Goal: Task Accomplishment & Management: Use online tool/utility

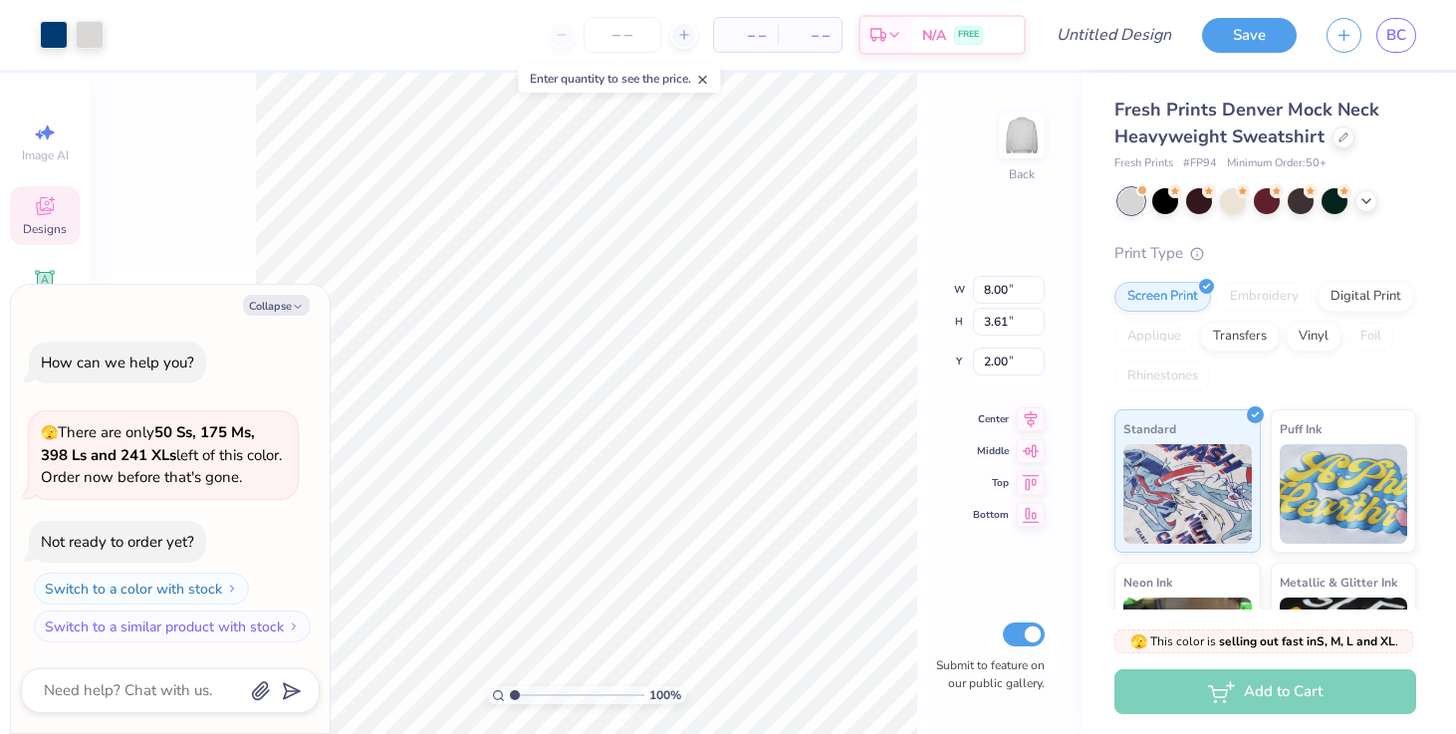
type textarea "x"
type input "2.01"
type textarea "x"
type input "2.17"
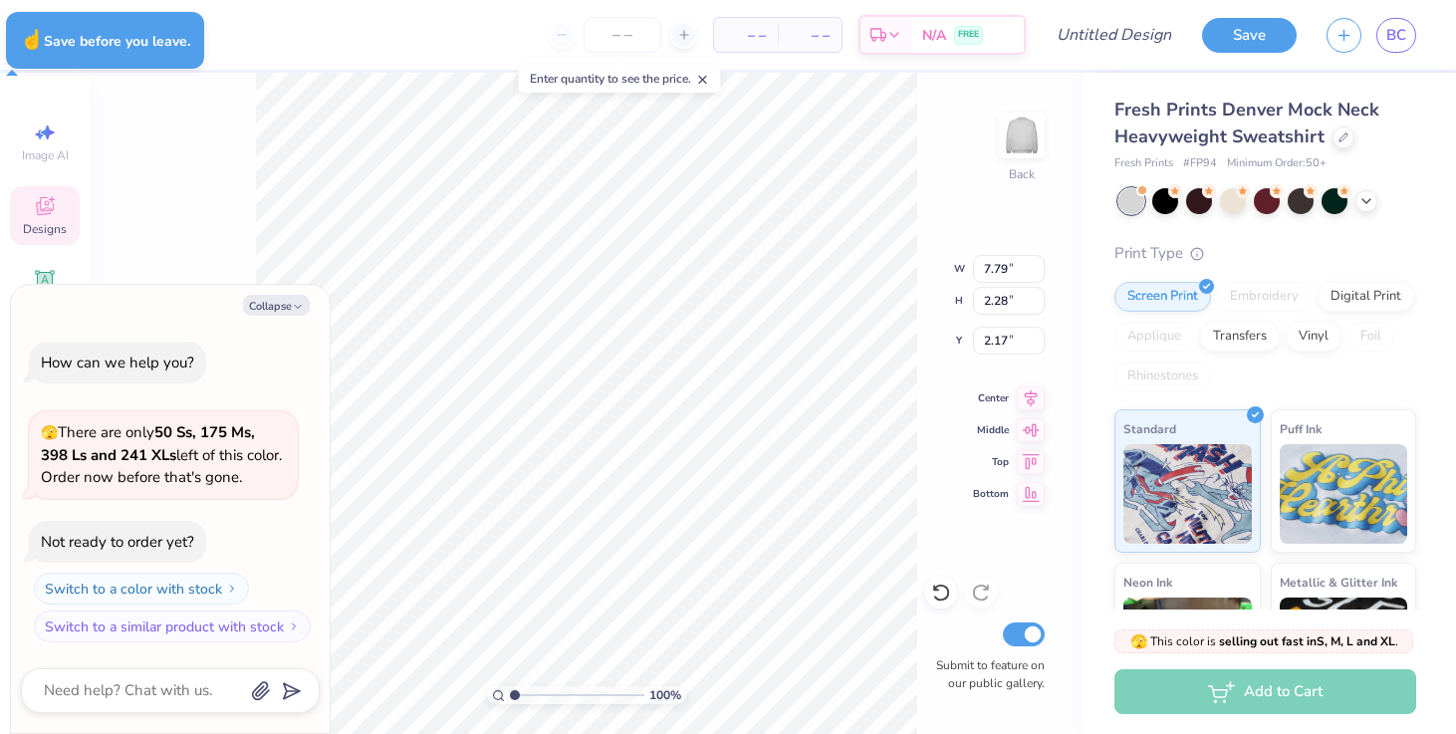
type textarea "x"
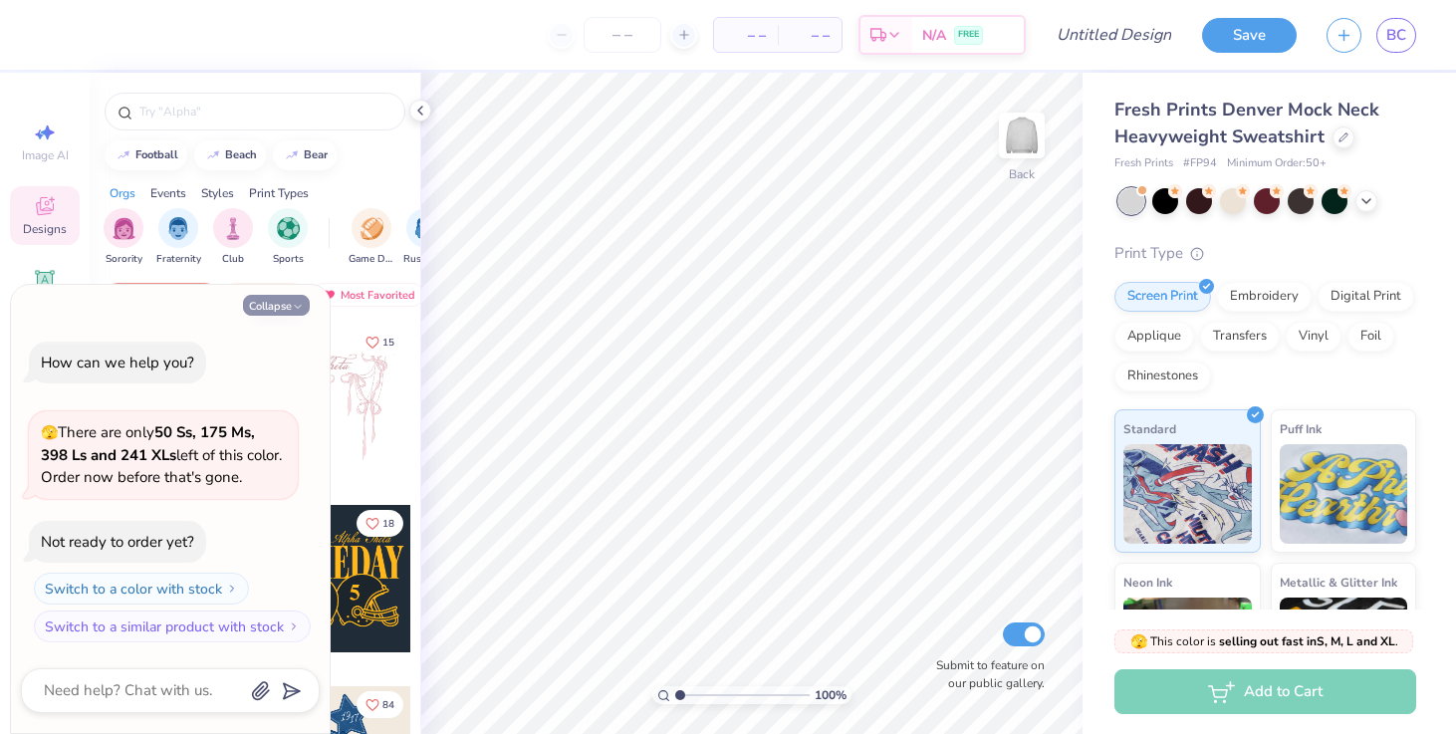
click at [304, 304] on button "Collapse" at bounding box center [276, 305] width 67 height 21
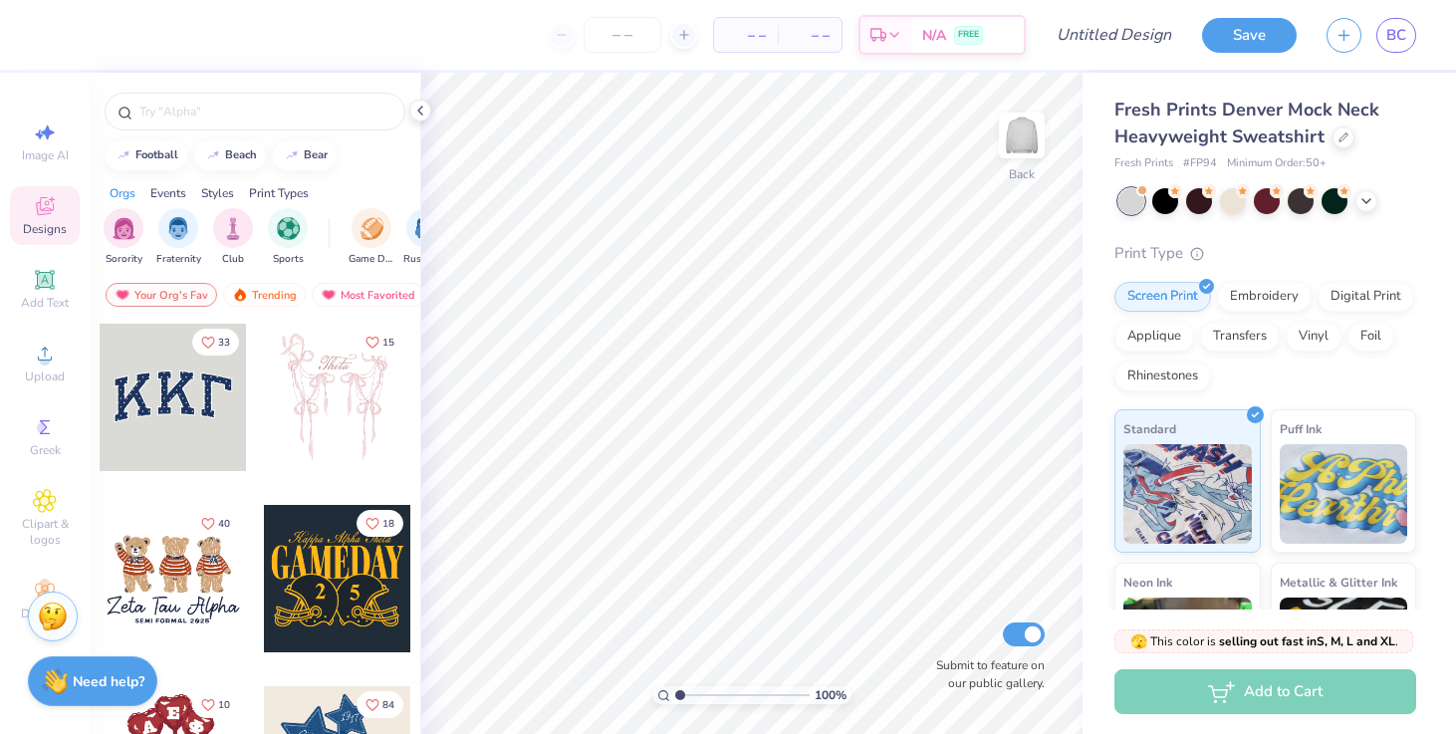
click at [43, 613] on img at bounding box center [53, 617] width 30 height 30
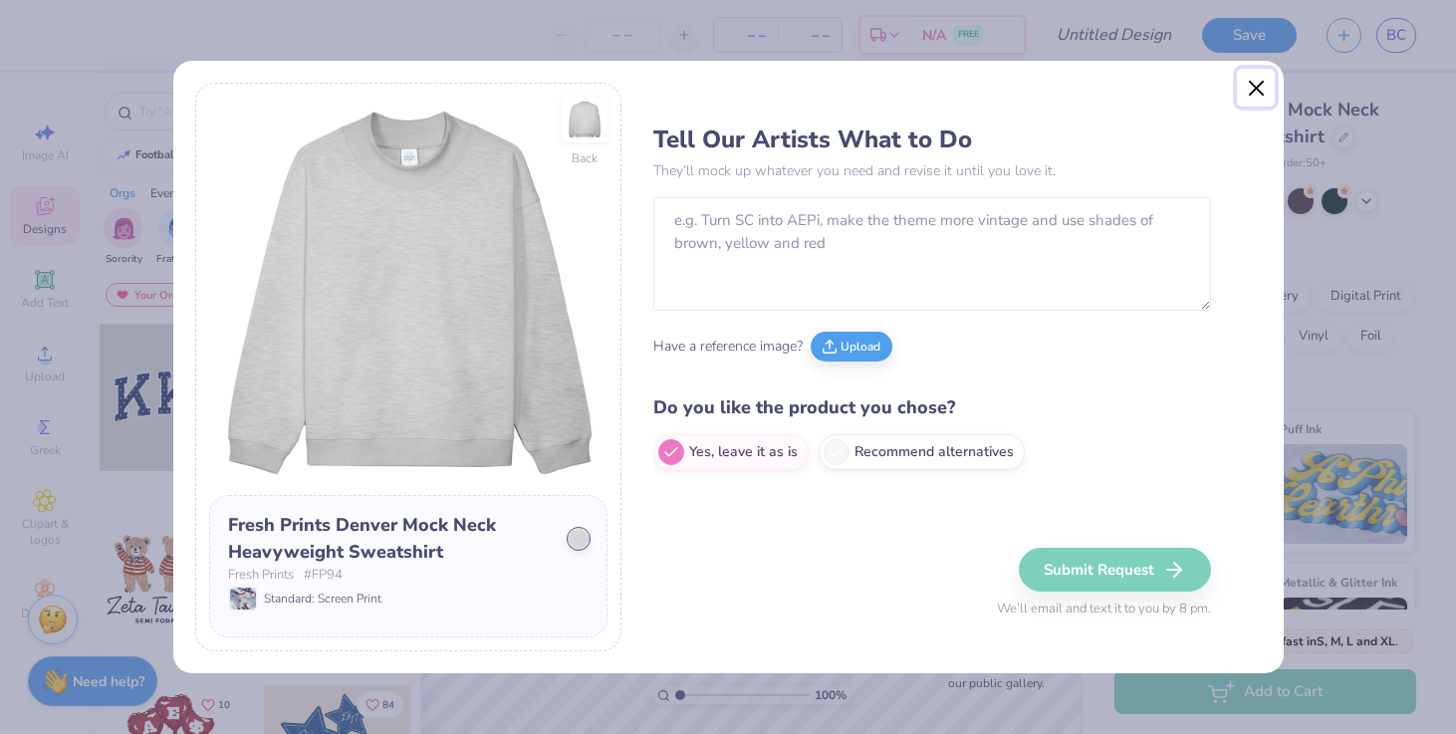
click at [1258, 91] on button "Close" at bounding box center [1256, 88] width 38 height 38
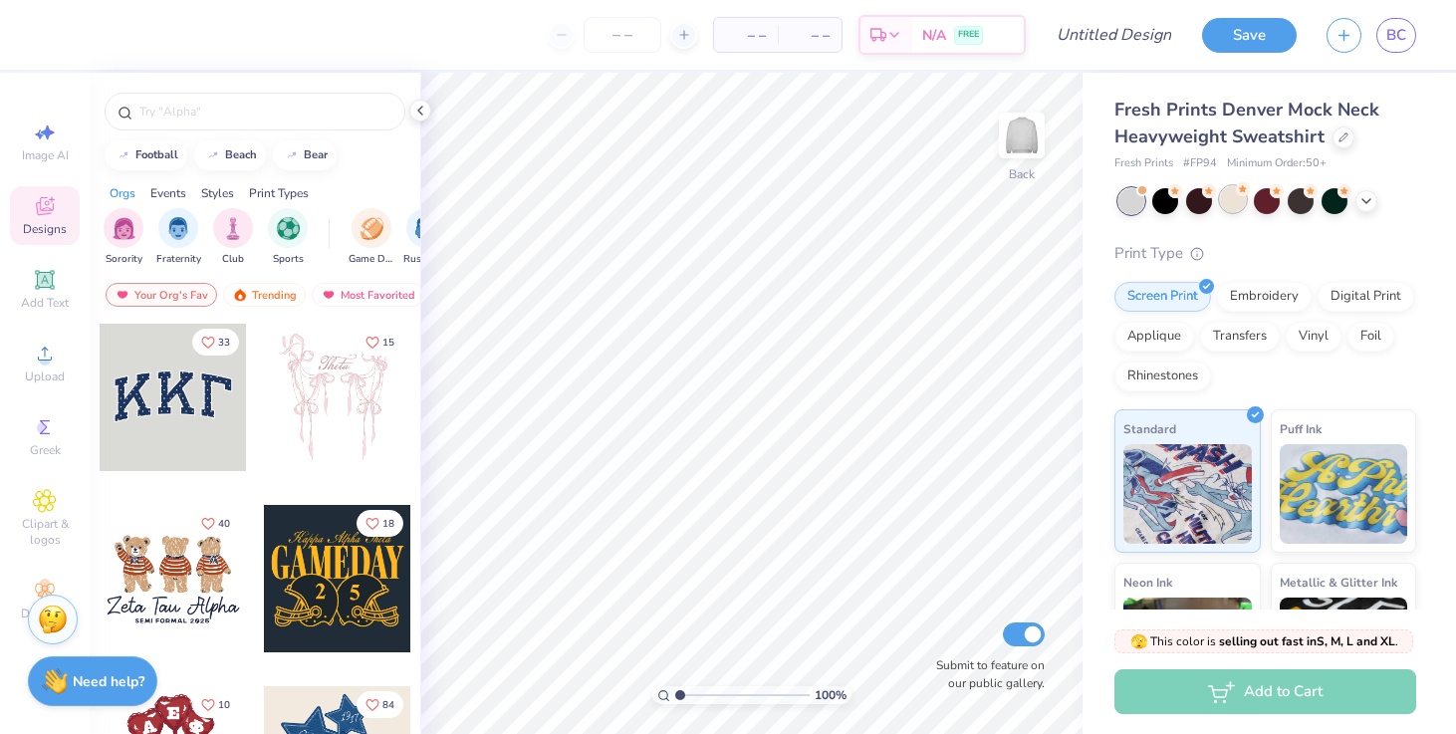
click at [1229, 201] on div at bounding box center [1233, 199] width 26 height 26
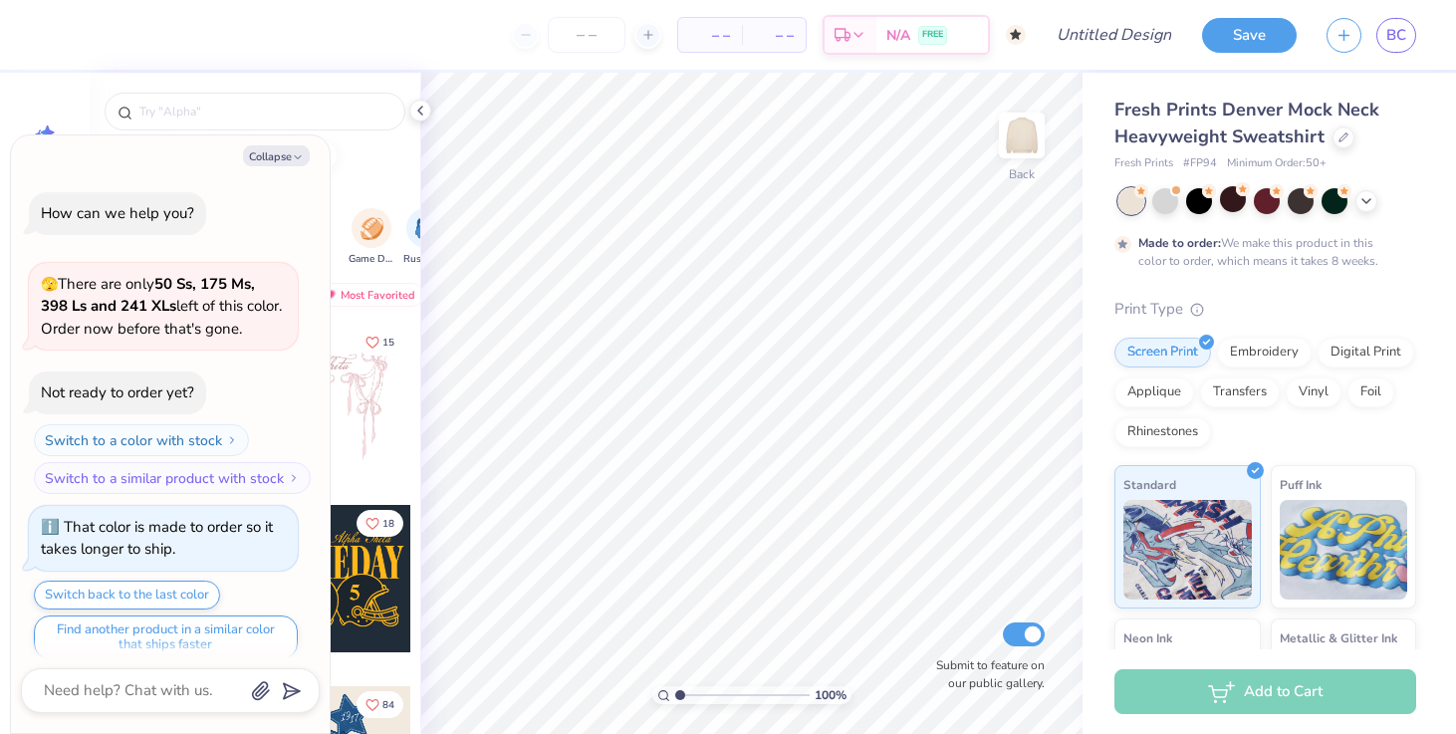
scroll to position [16, 0]
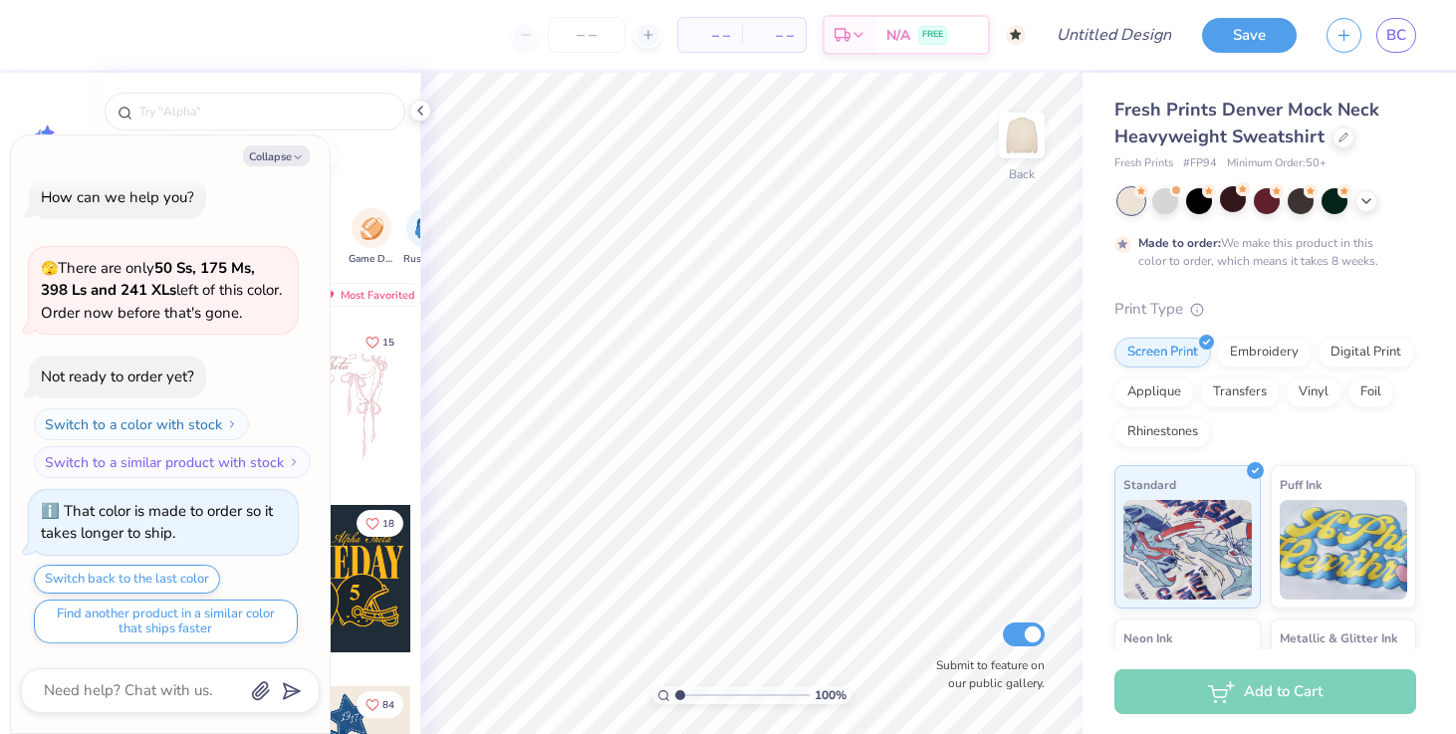
click at [389, 167] on div "football beach bear" at bounding box center [255, 155] width 331 height 30
click at [292, 149] on button "Collapse" at bounding box center [276, 155] width 67 height 21
type textarea "x"
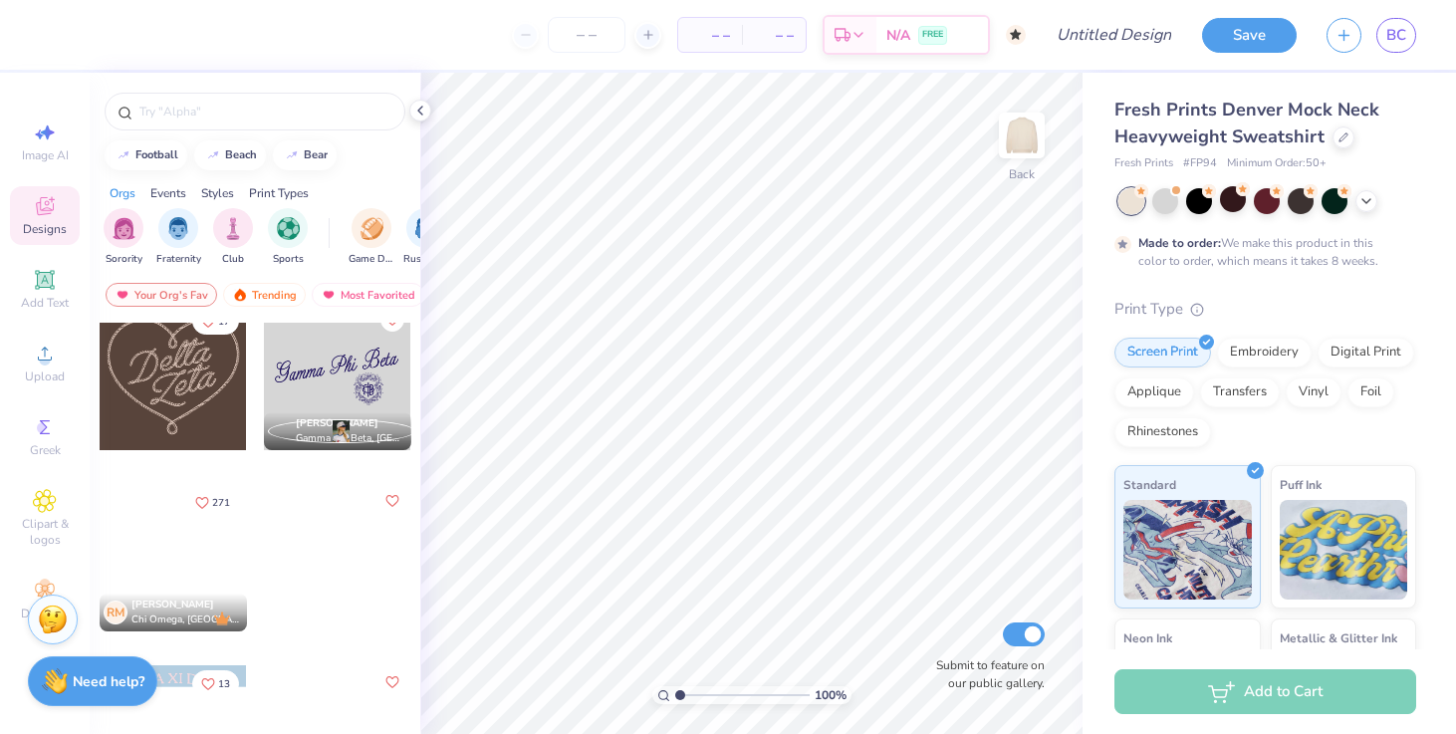
scroll to position [926, 0]
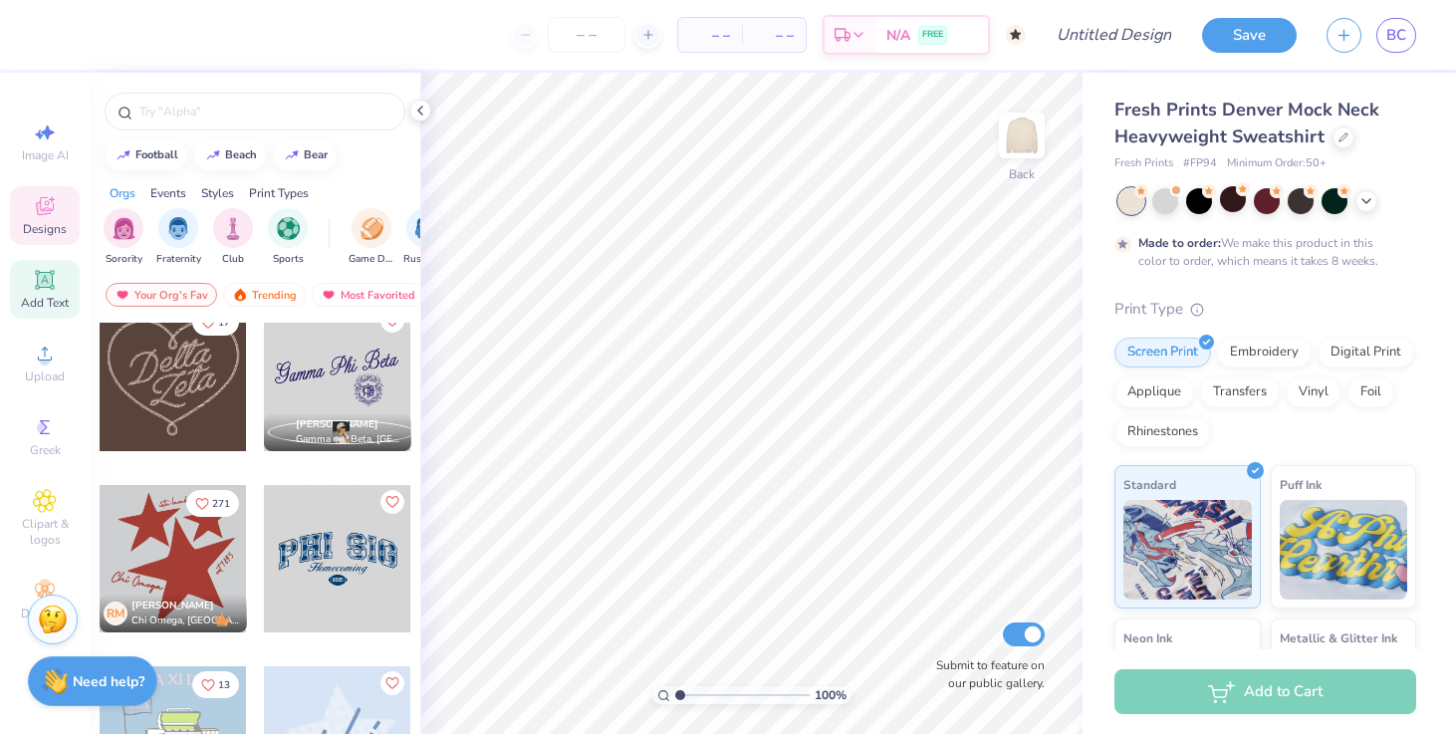
click at [43, 293] on div "Add Text" at bounding box center [45, 289] width 70 height 59
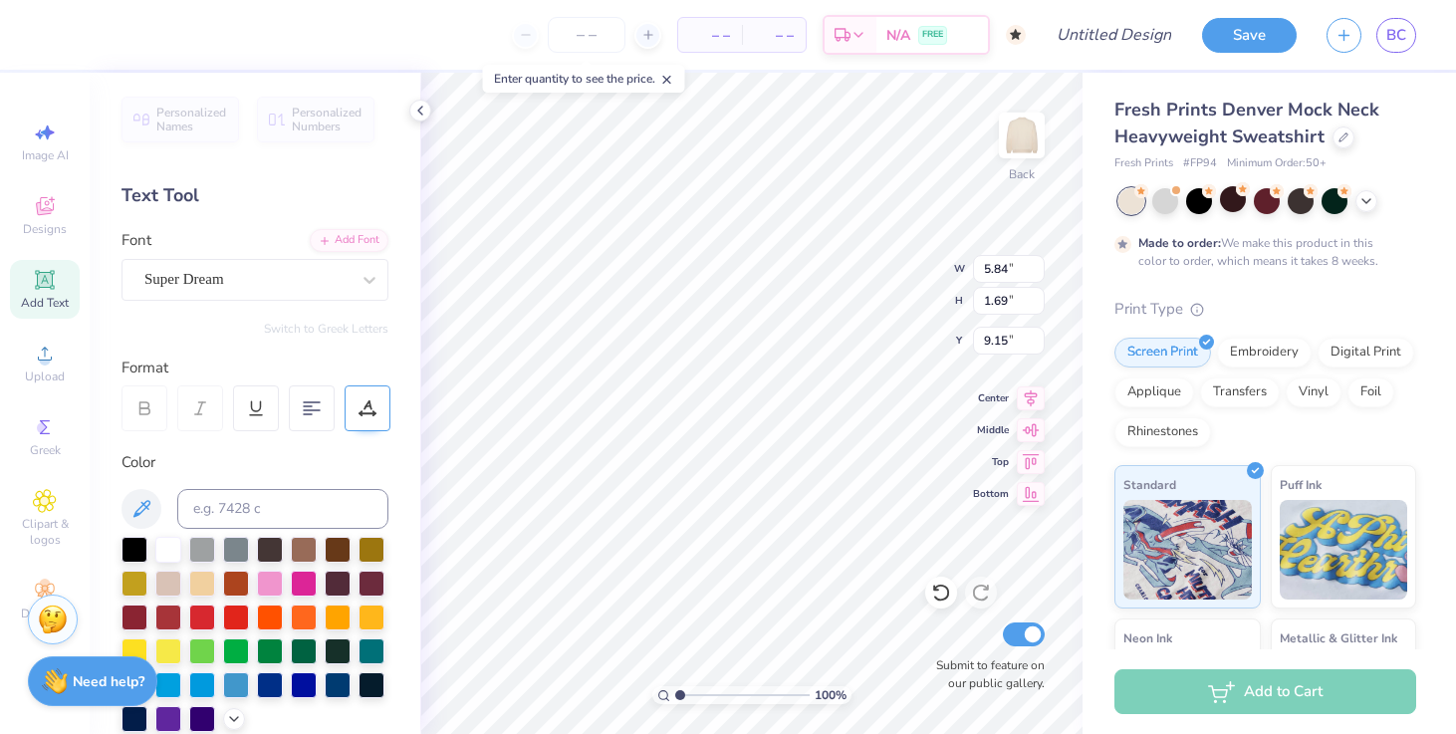
scroll to position [0, 2]
type textarea "TRI SIGMA"
click at [353, 274] on div at bounding box center [370, 280] width 36 height 36
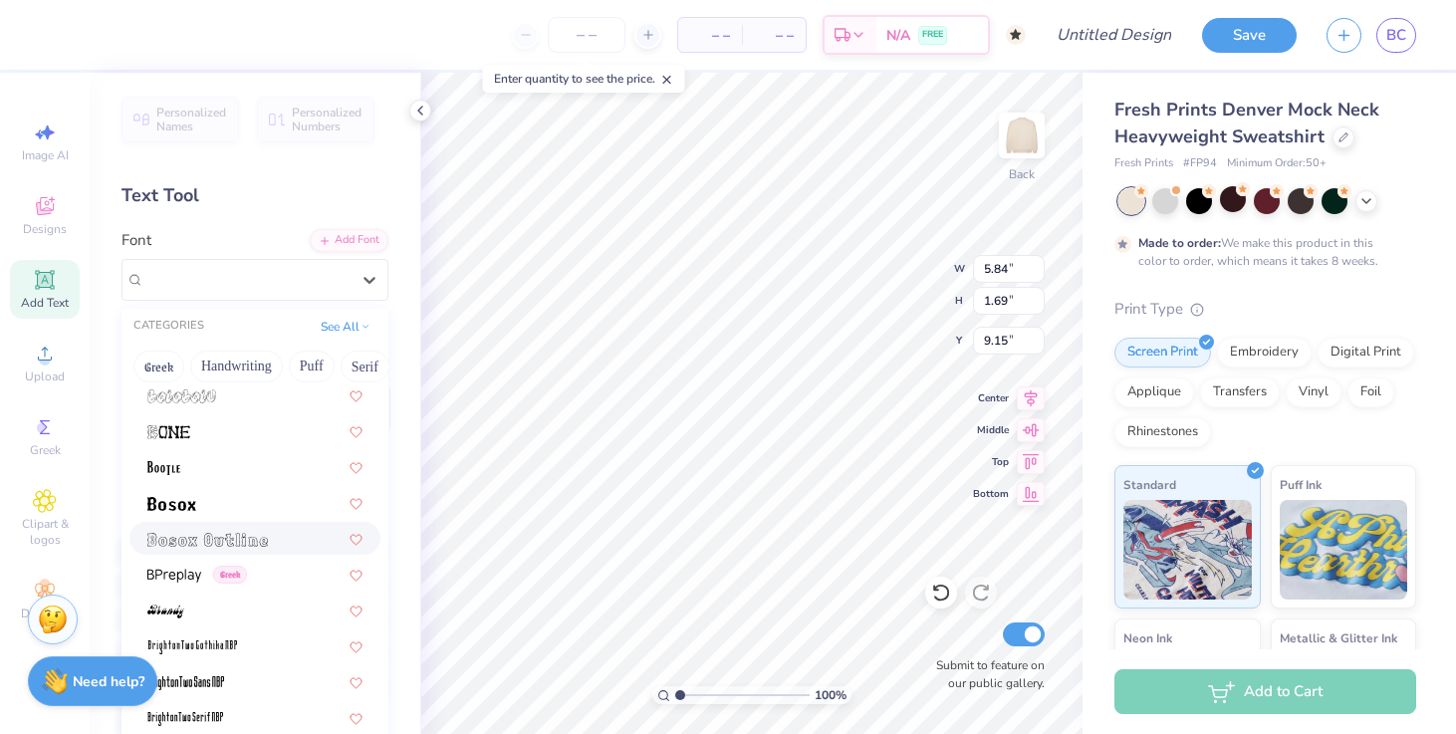
scroll to position [1203, 0]
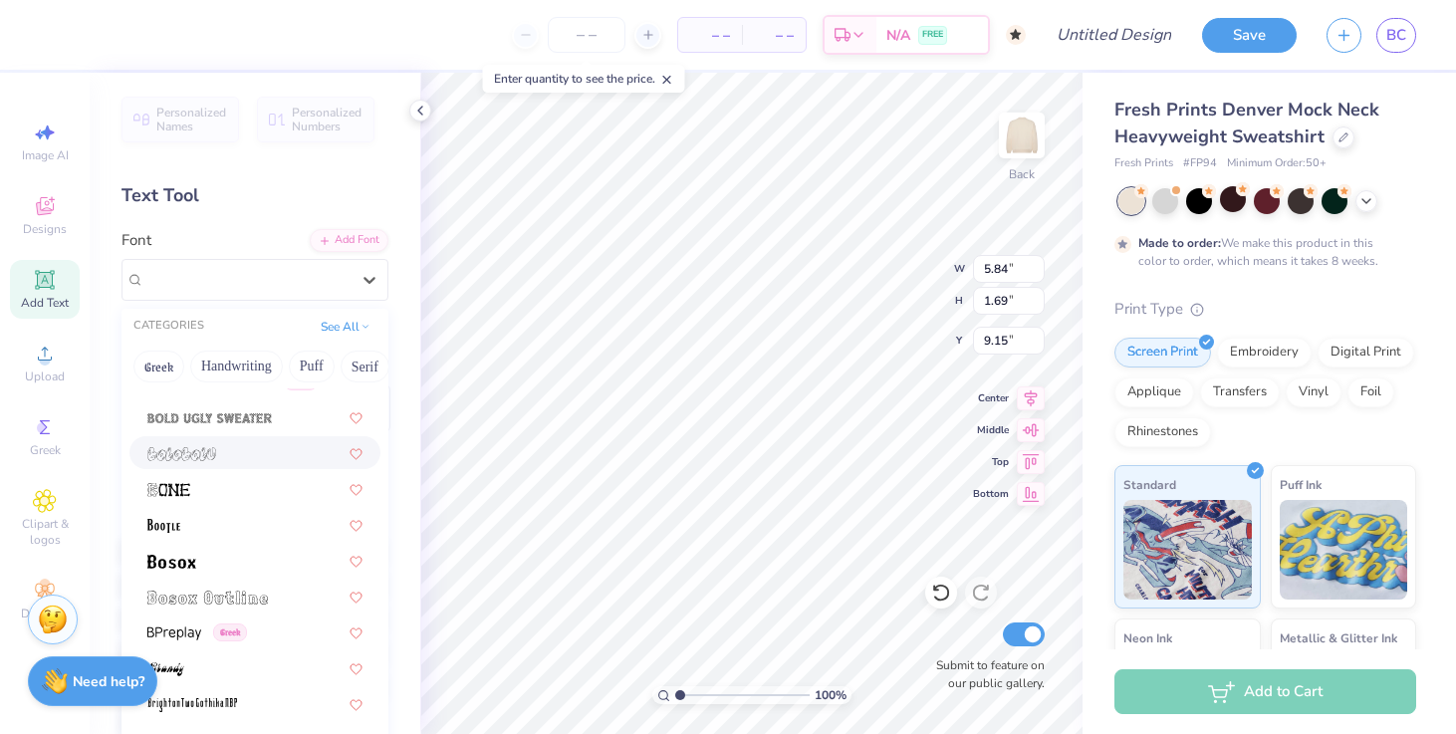
click at [294, 443] on div at bounding box center [254, 452] width 215 height 21
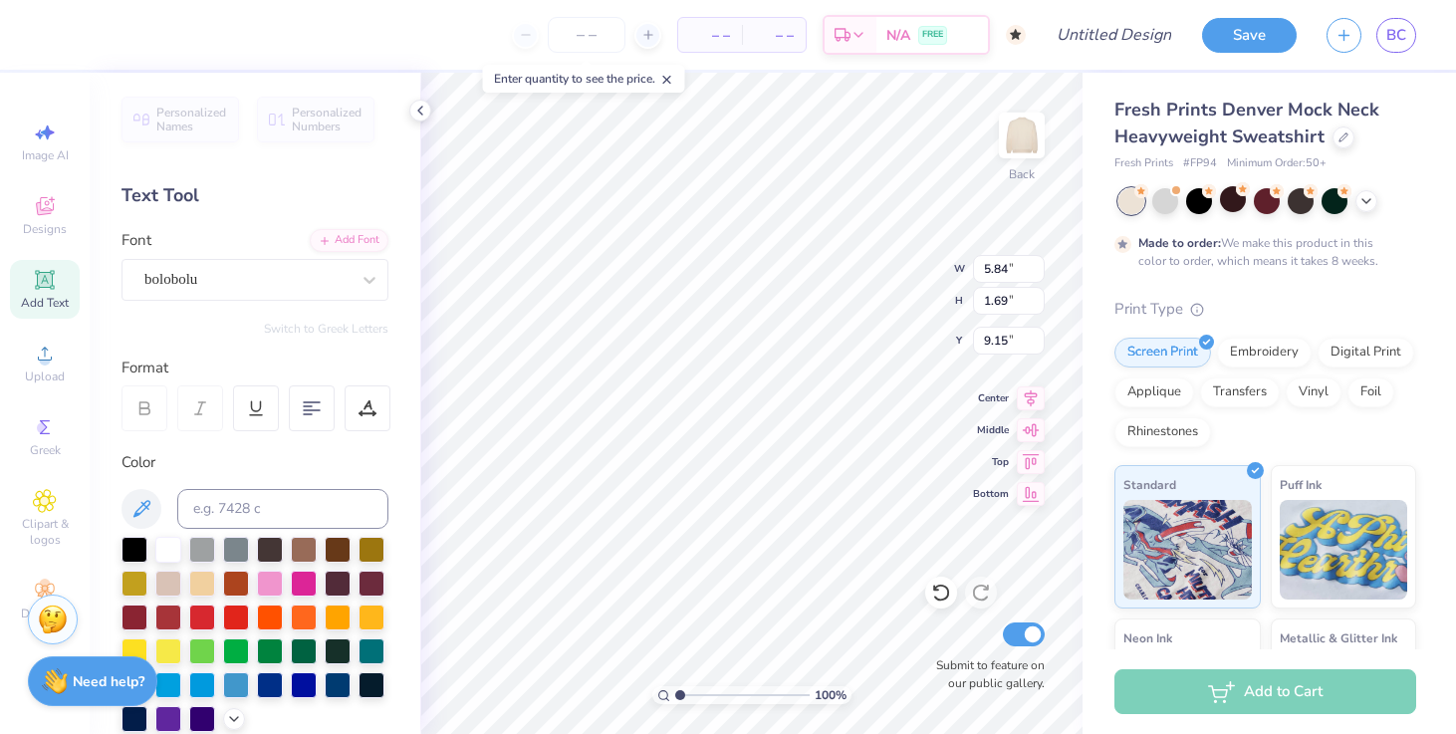
scroll to position [423, 0]
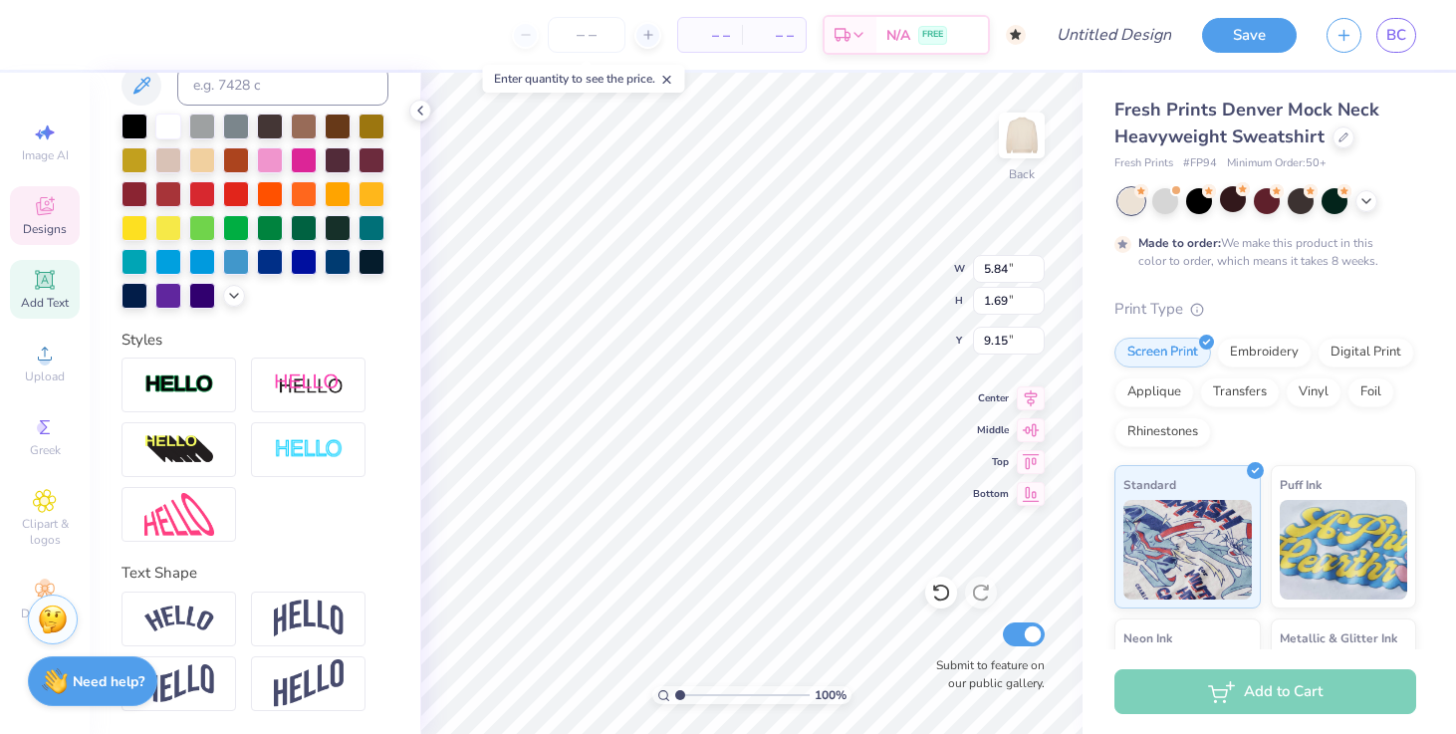
click at [50, 221] on span "Designs" at bounding box center [45, 229] width 44 height 16
type input "10.03"
type input "2.34"
type input "8.83"
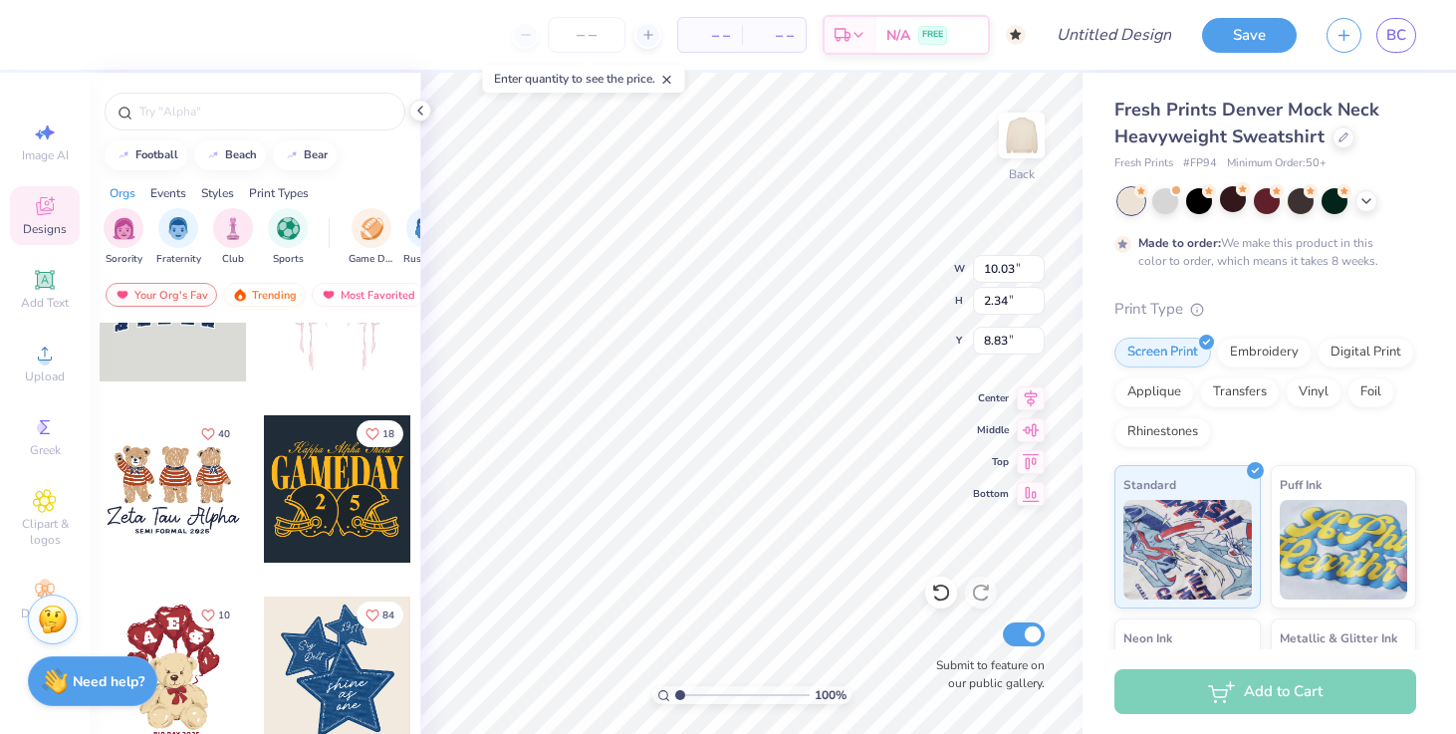
scroll to position [0, 0]
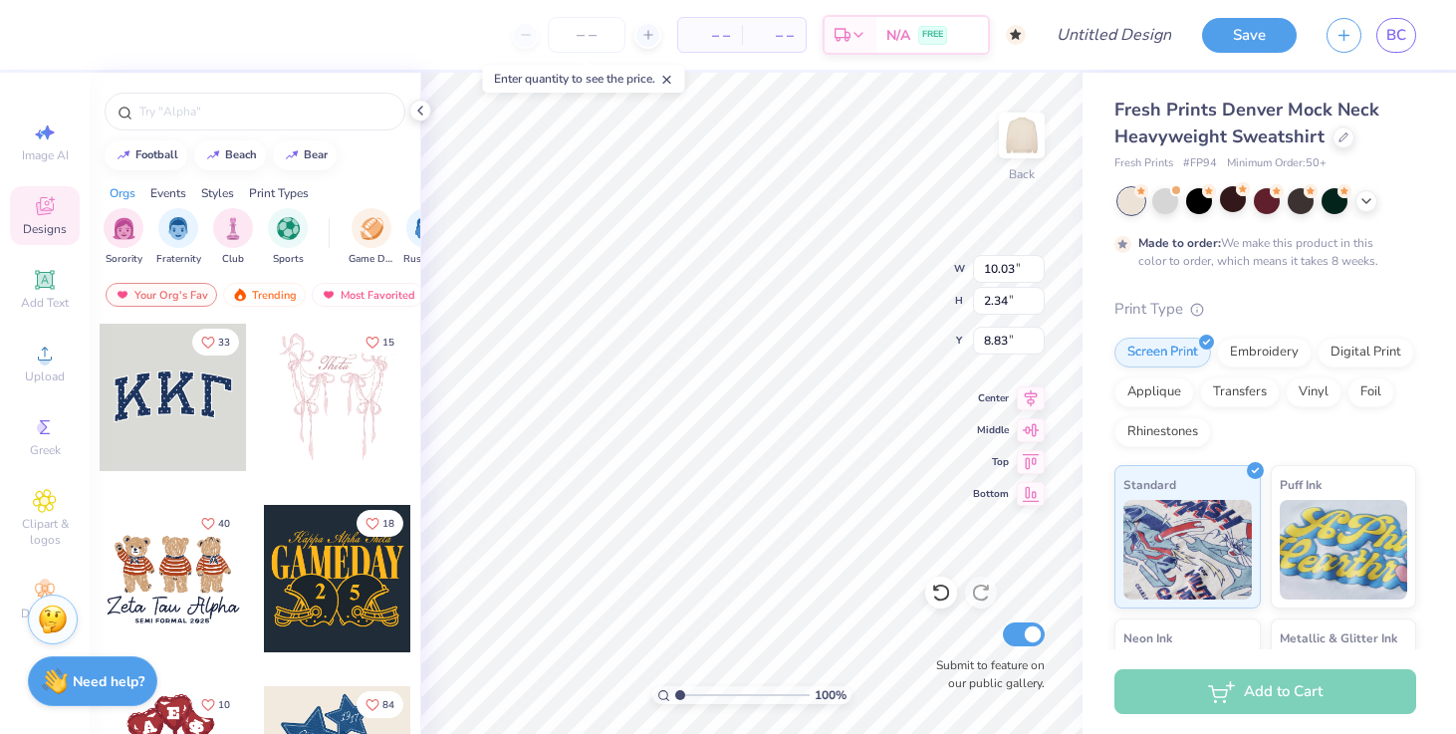
click at [327, 405] on div at bounding box center [337, 397] width 147 height 147
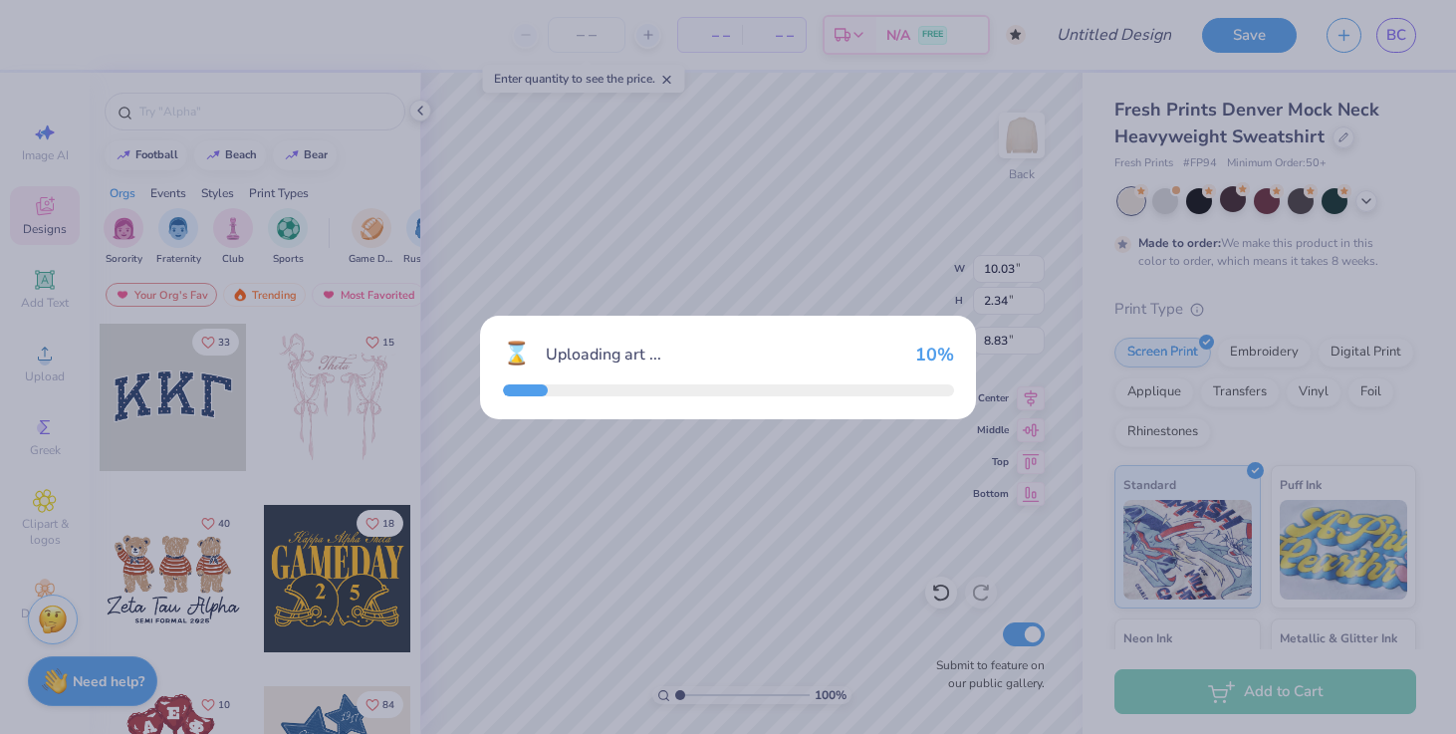
type input "12.15"
type input "13.11"
type input "3.00"
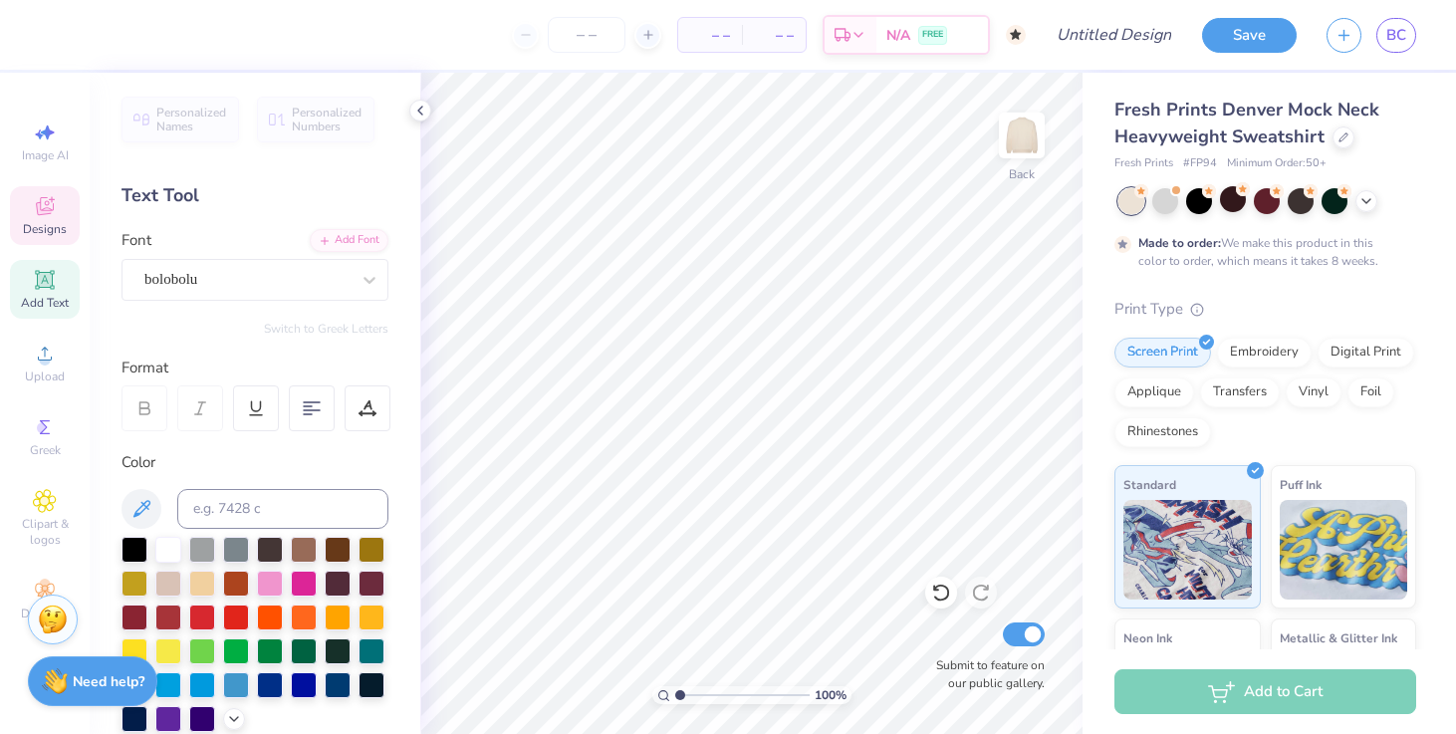
click at [68, 213] on div "Designs" at bounding box center [45, 215] width 70 height 59
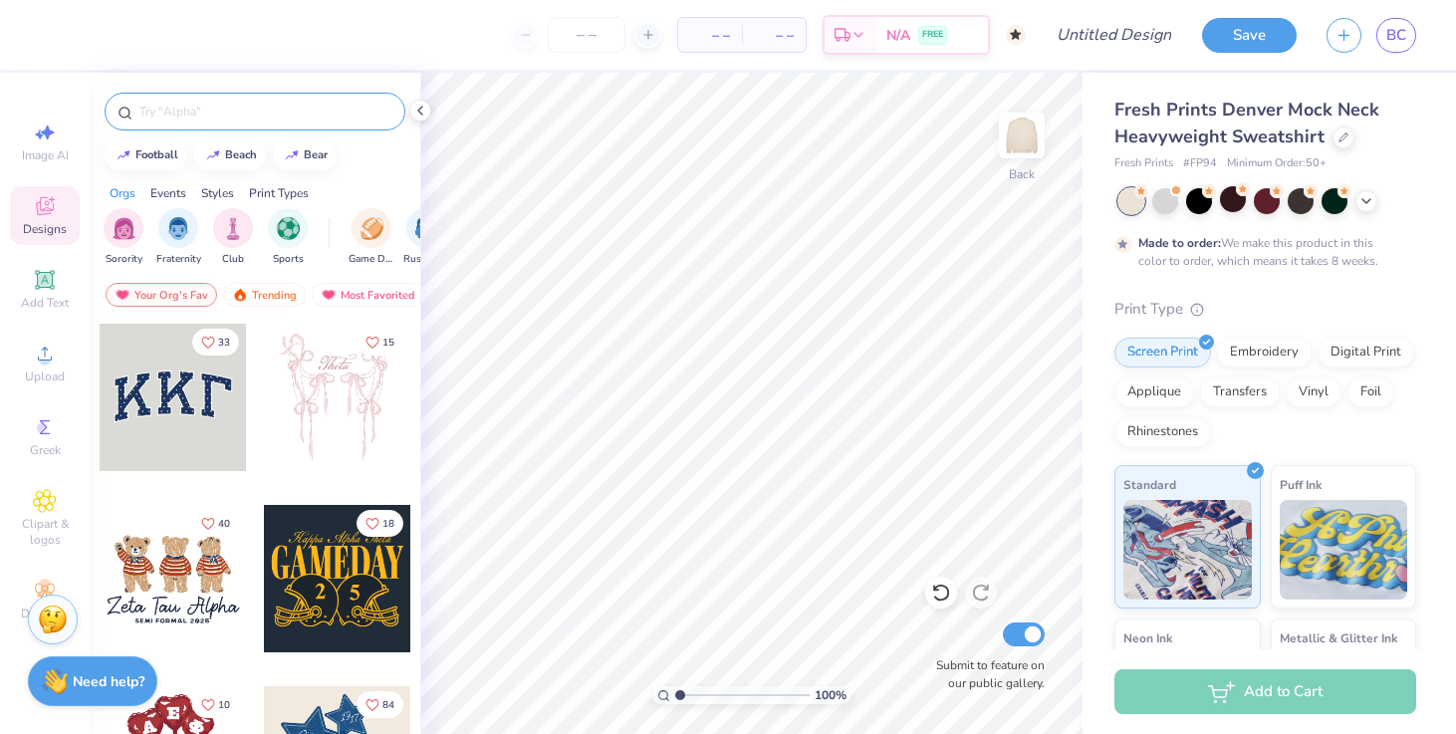
click at [223, 114] on input "text" at bounding box center [264, 112] width 255 height 20
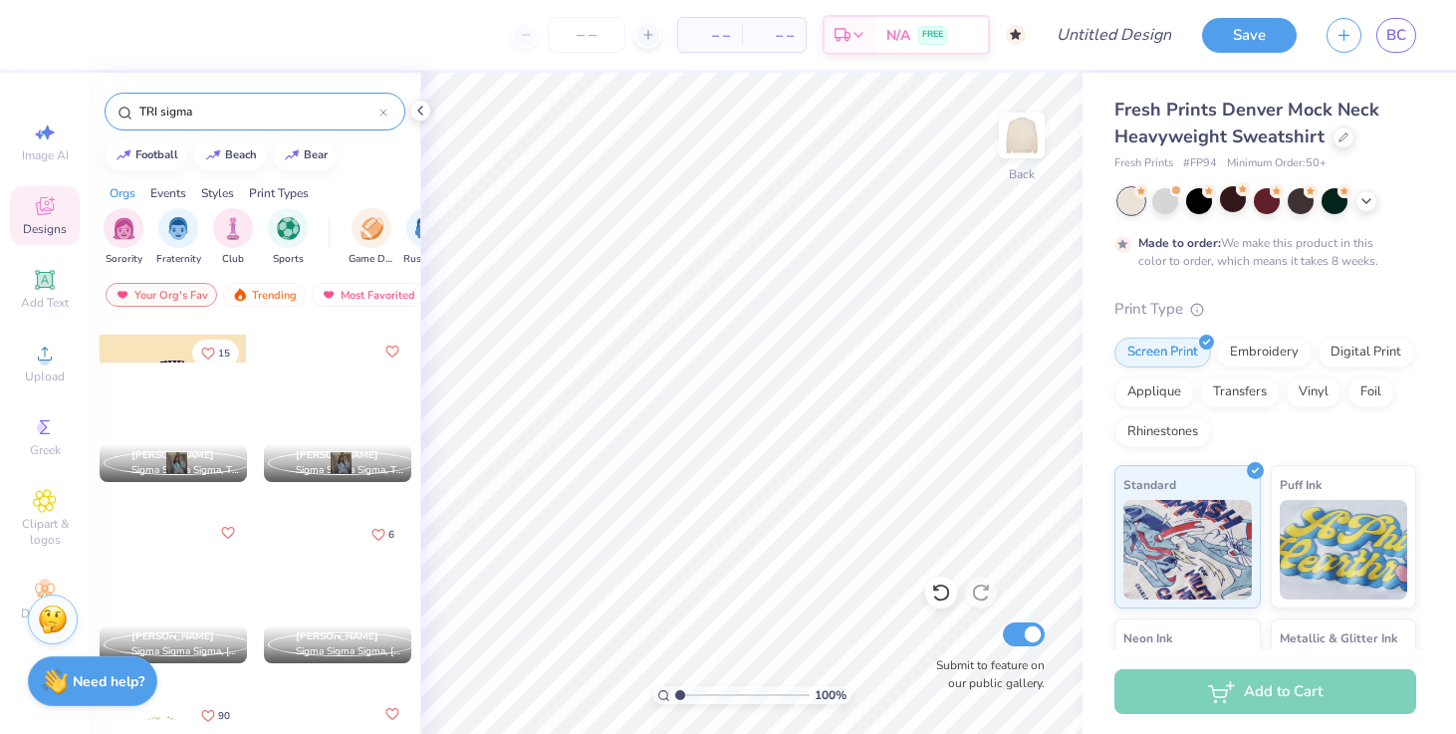
scroll to position [2602, 0]
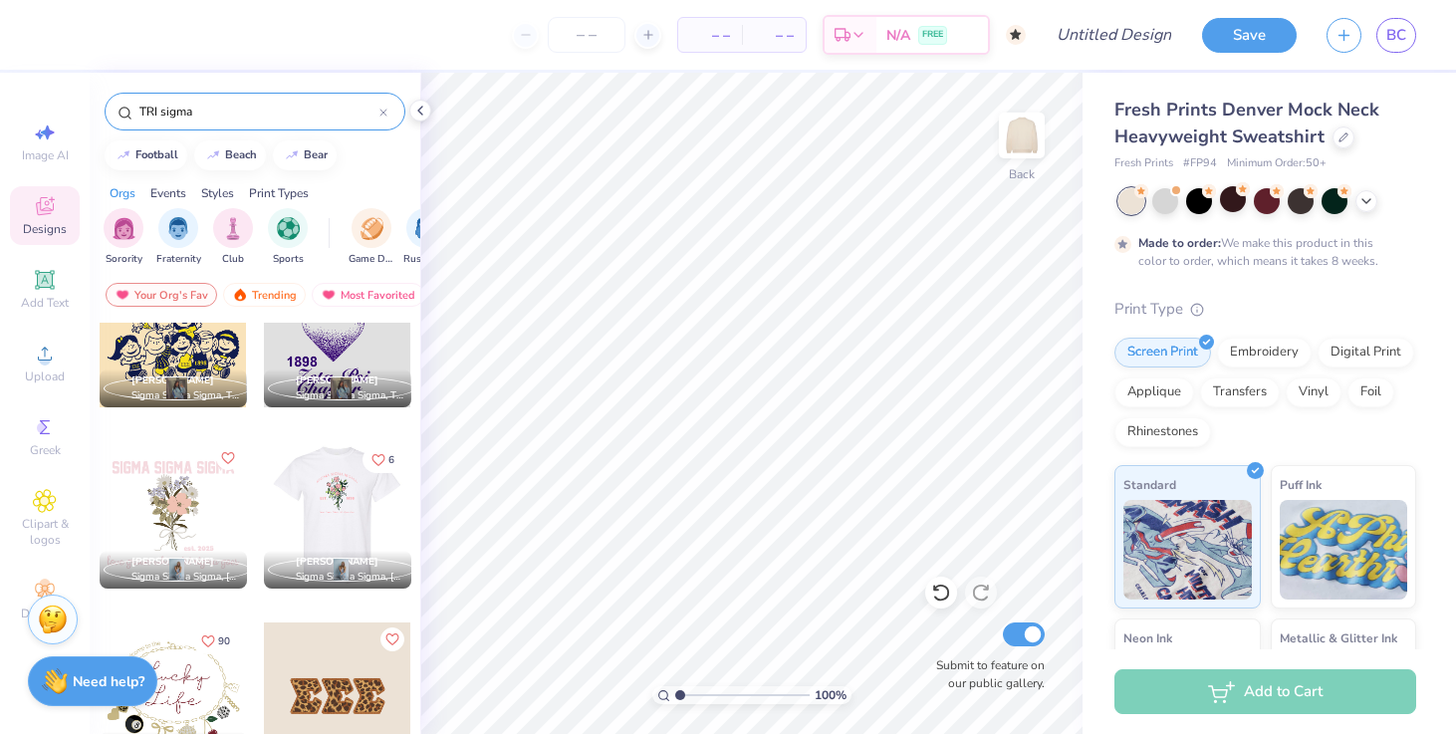
type input "TRI sigma"
click at [323, 501] on div at bounding box center [336, 514] width 147 height 147
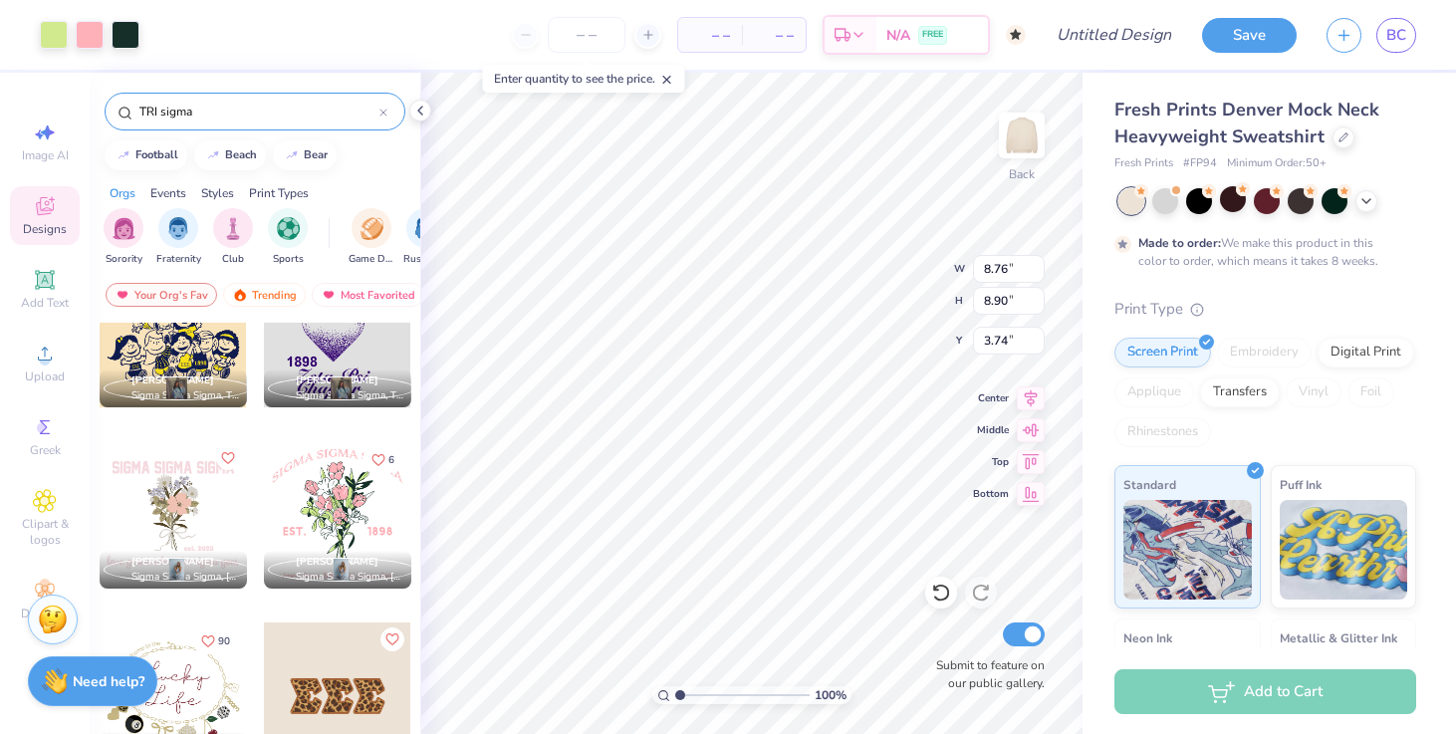
type input "3.74"
type input "10.18"
type input "10.34"
type input "2.25"
type input "2.23"
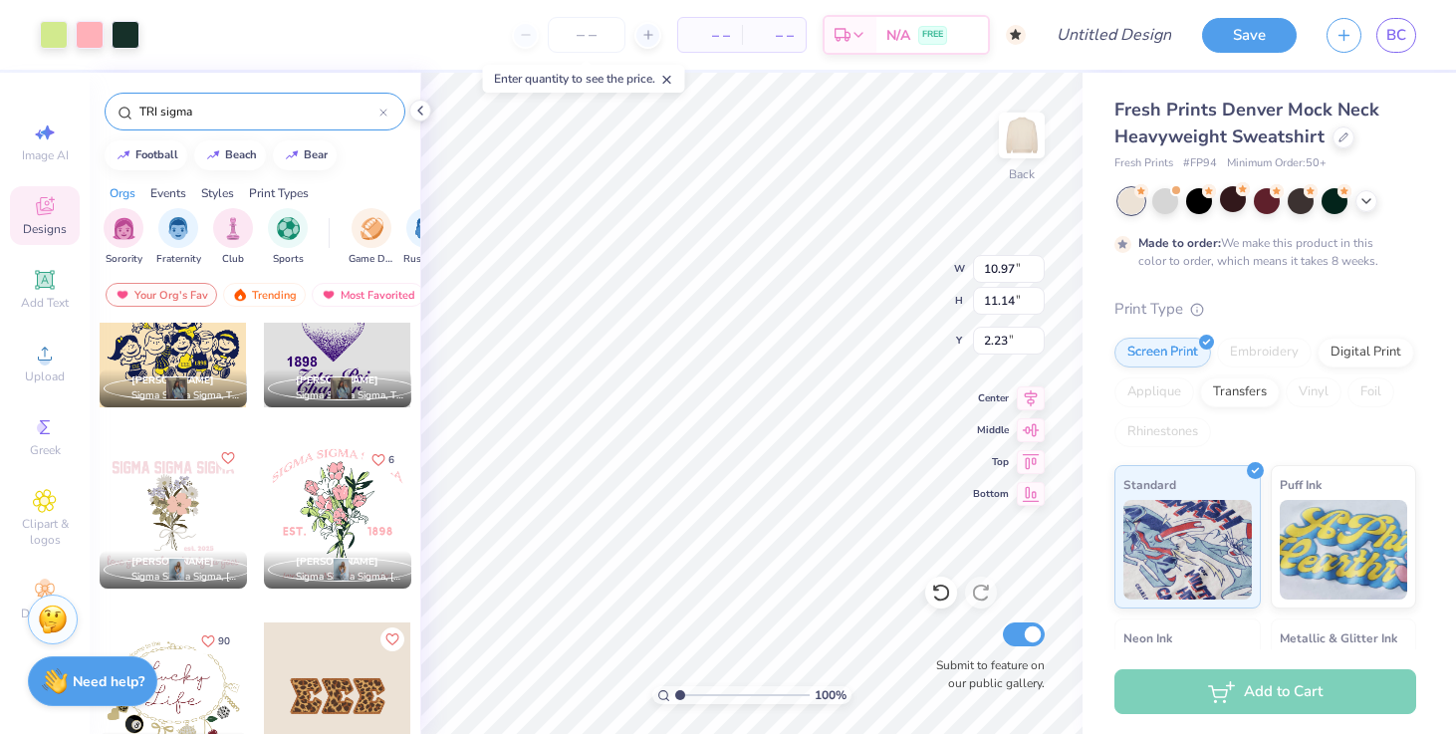
type input "10.97"
type input "11.14"
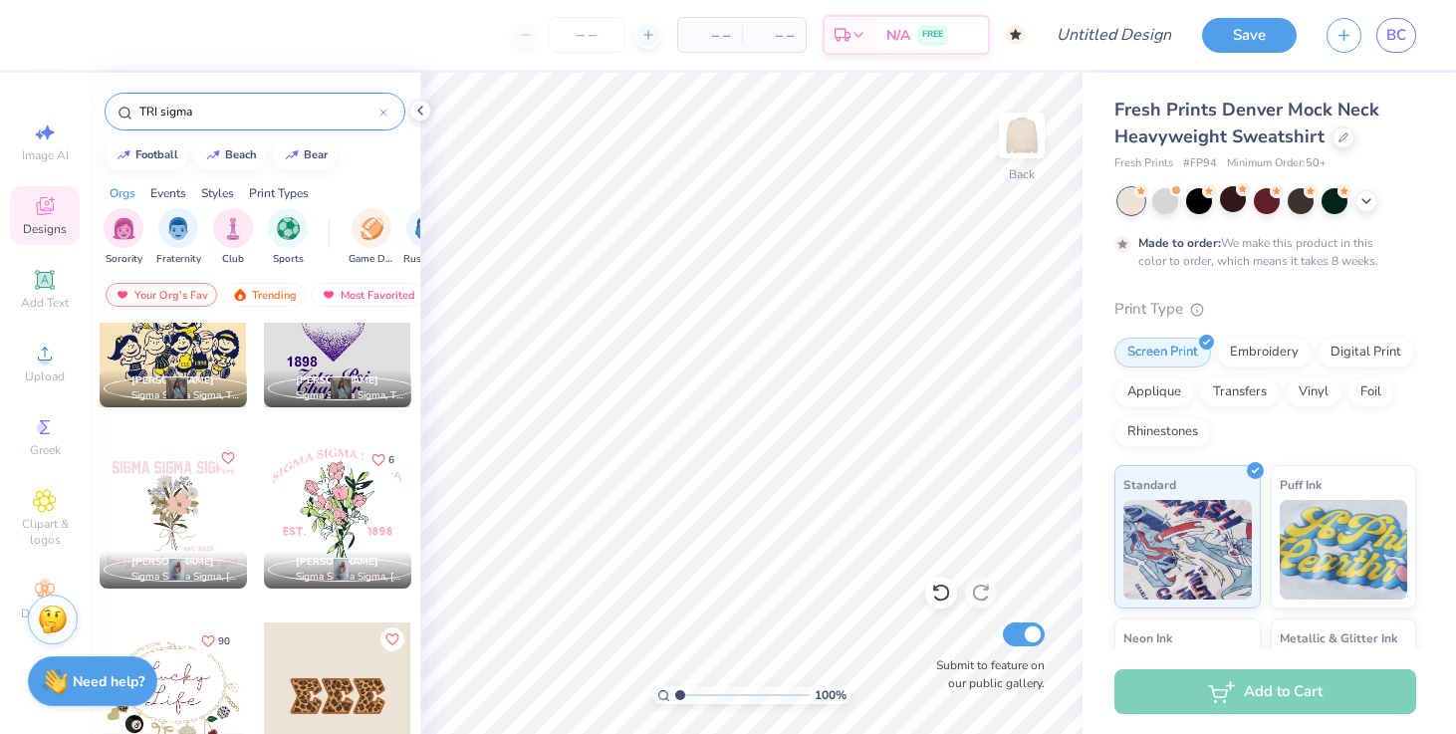
click at [209, 503] on div at bounding box center [173, 514] width 147 height 147
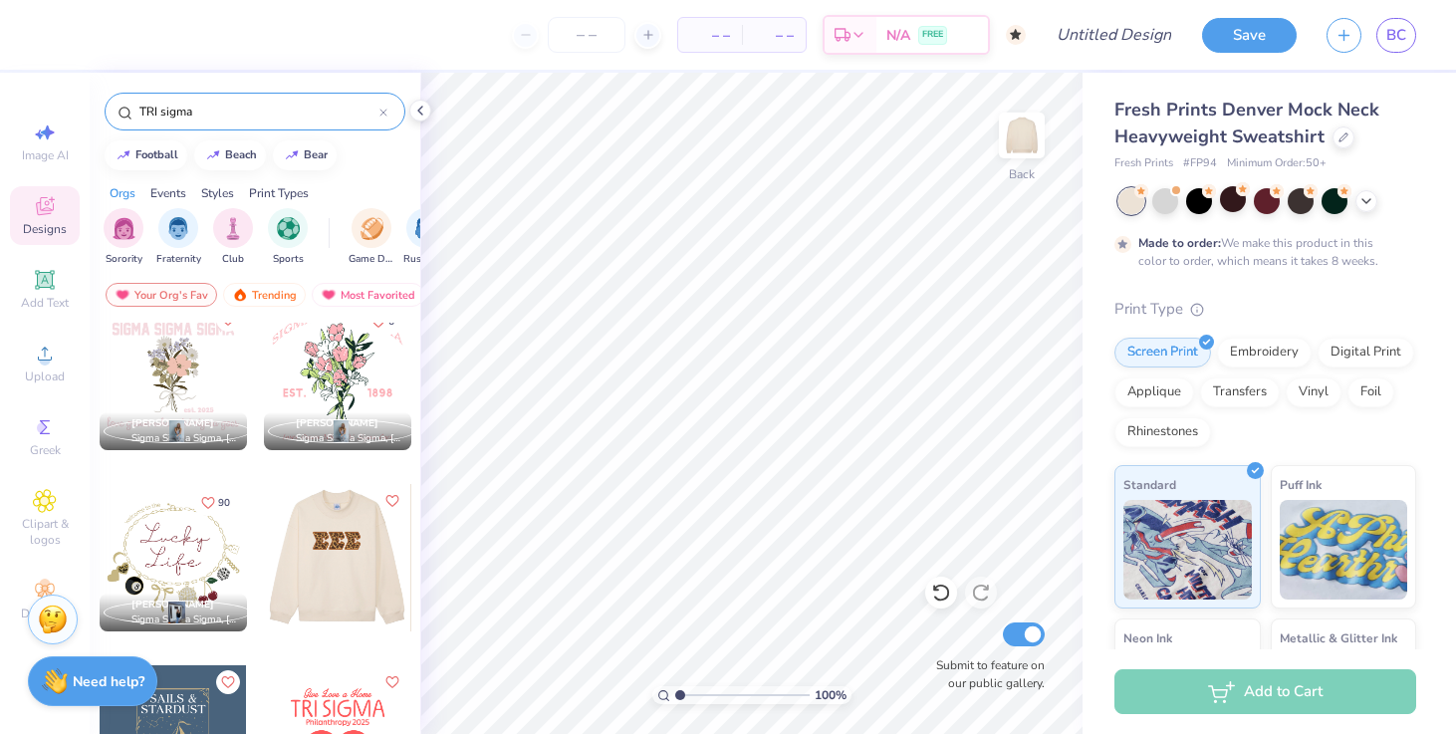
click at [264, 547] on div at bounding box center [190, 557] width 147 height 147
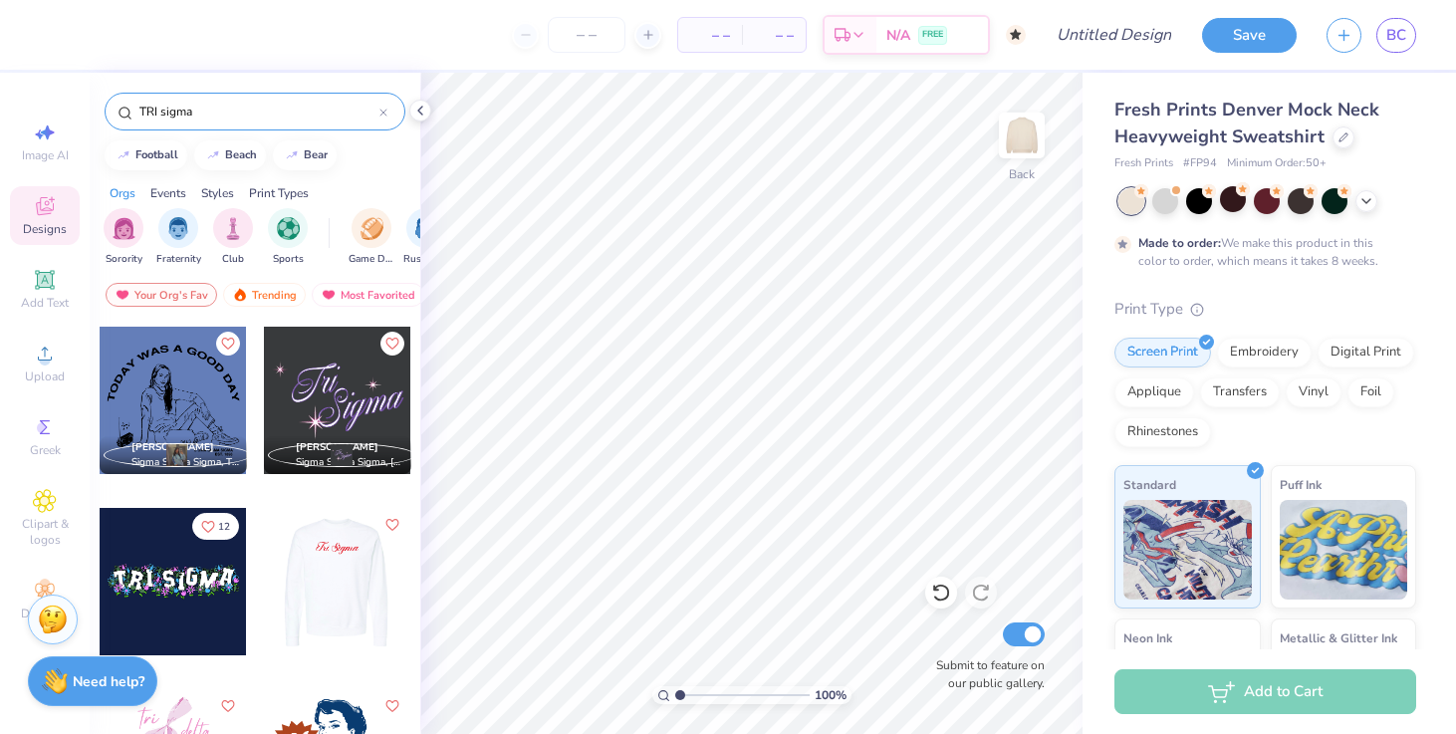
scroll to position [4227, 0]
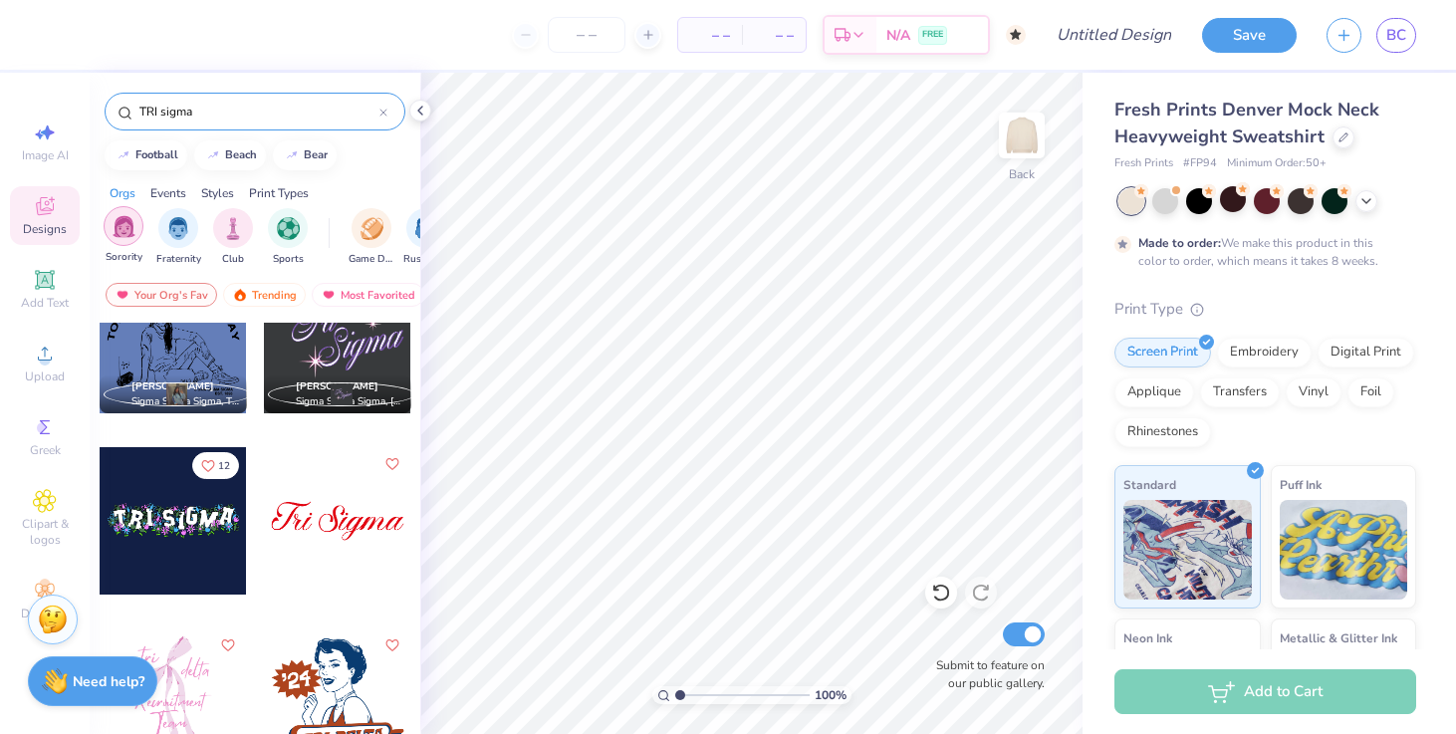
click at [134, 225] on div "filter for Sorority" at bounding box center [124, 226] width 40 height 40
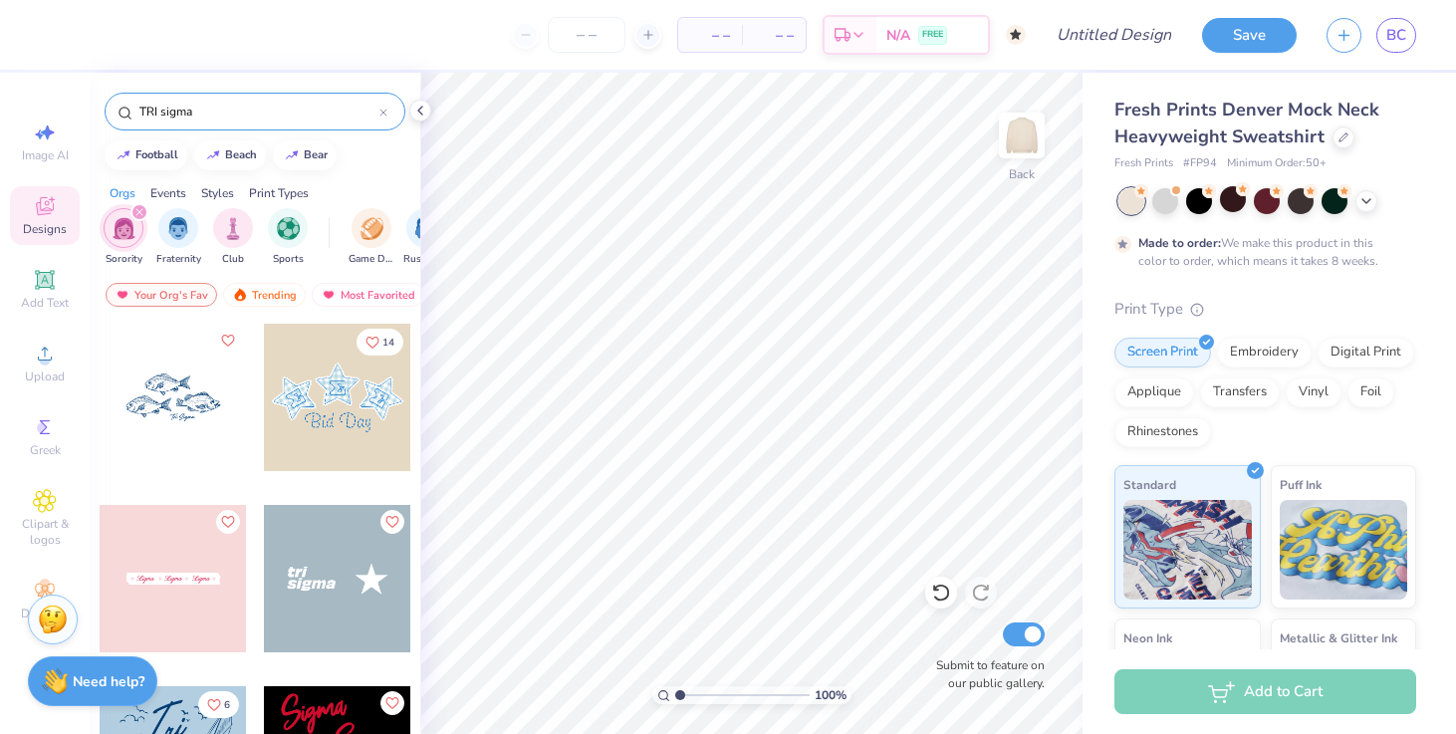
click at [383, 114] on icon at bounding box center [383, 113] width 6 height 6
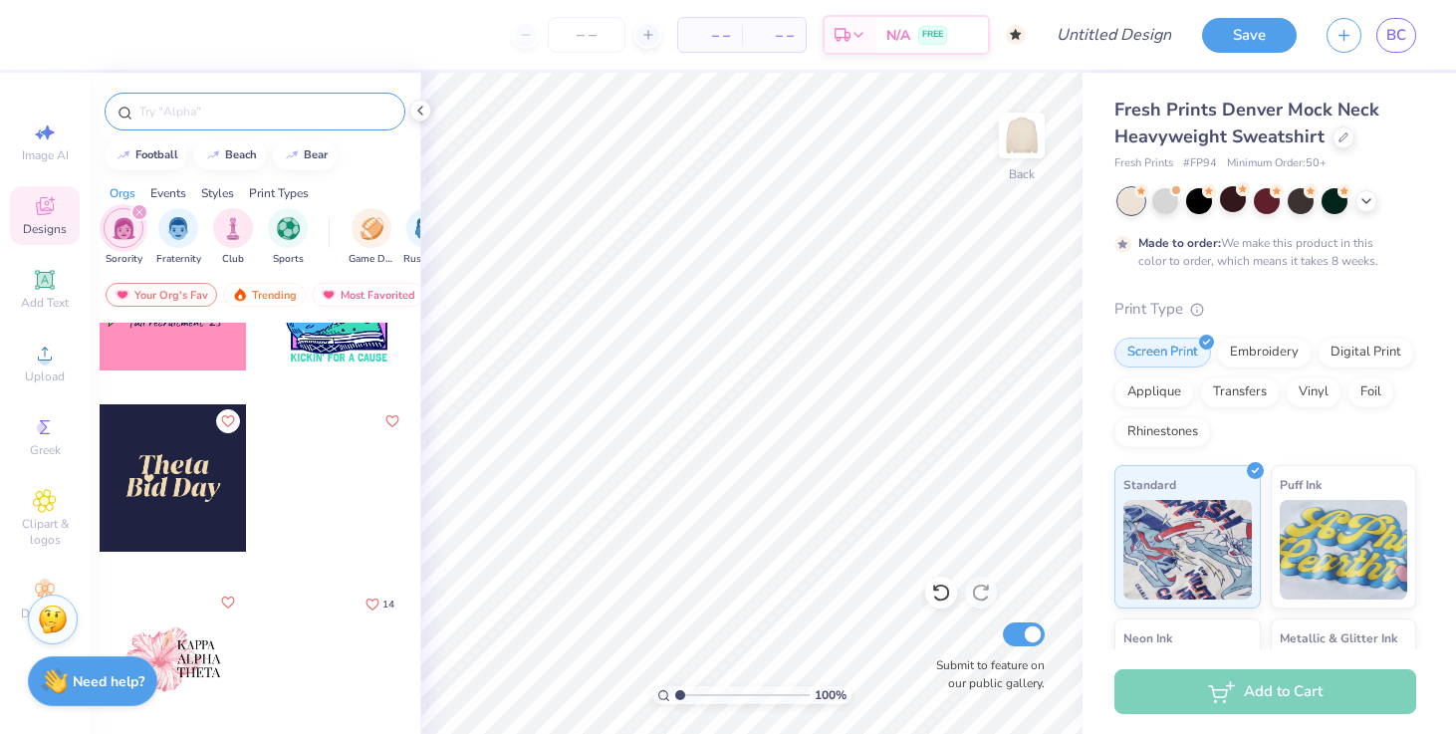
scroll to position [3787, 0]
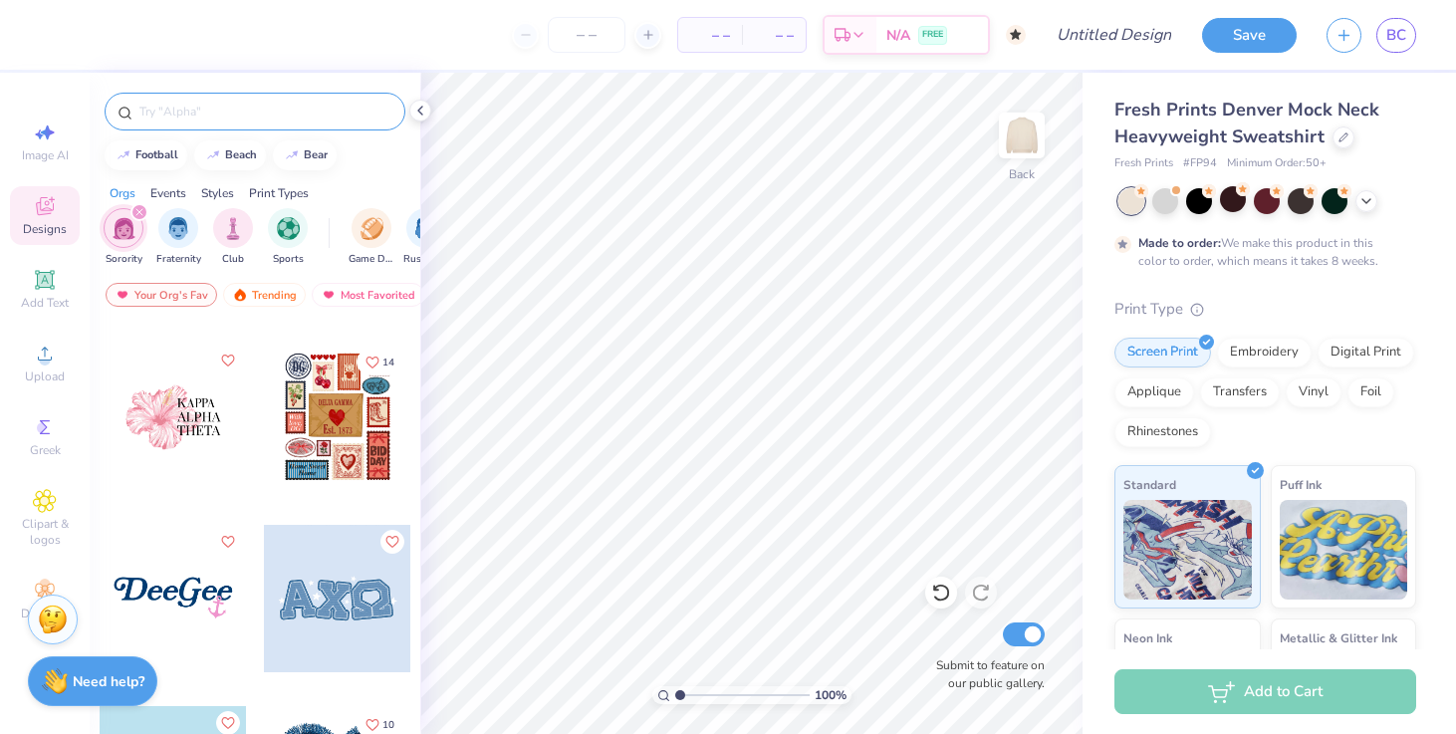
click at [334, 420] on div at bounding box center [337, 417] width 147 height 147
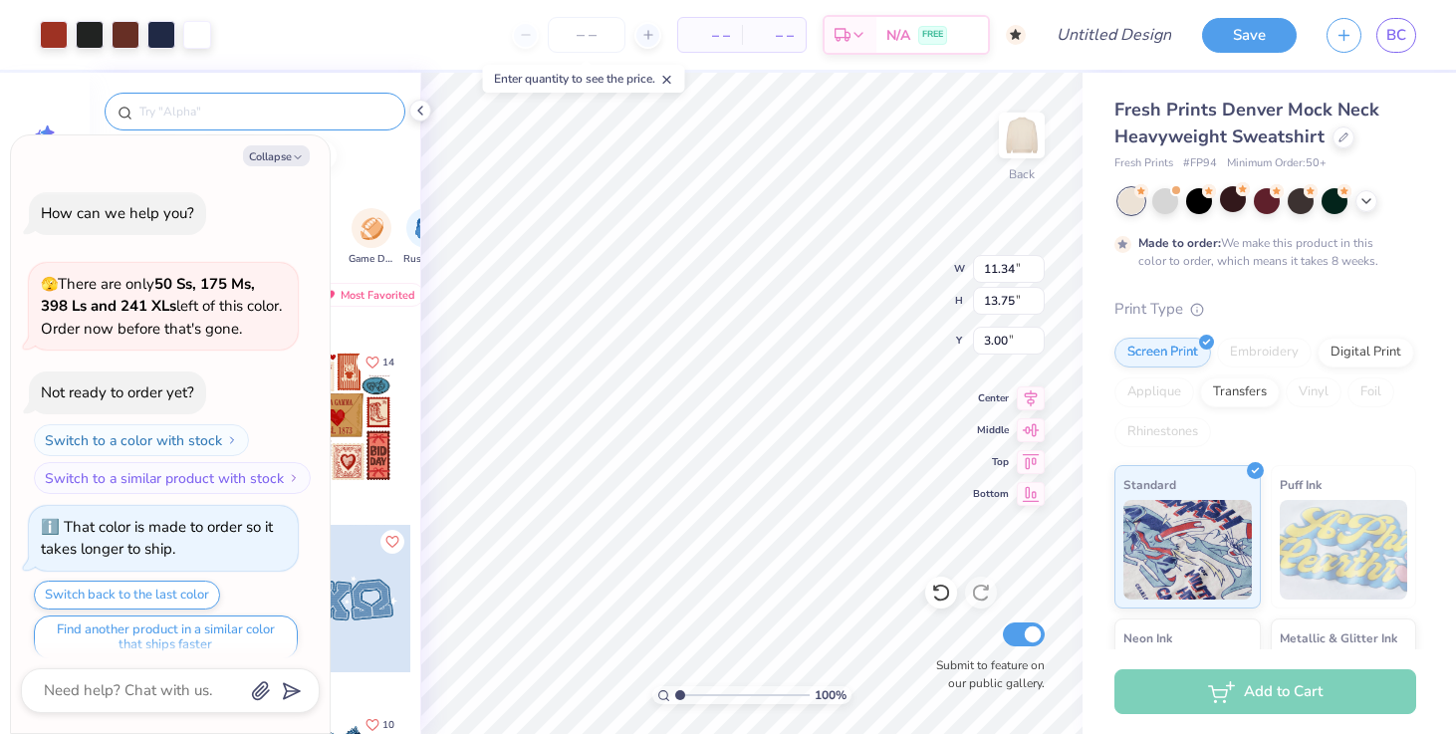
scroll to position [181, 0]
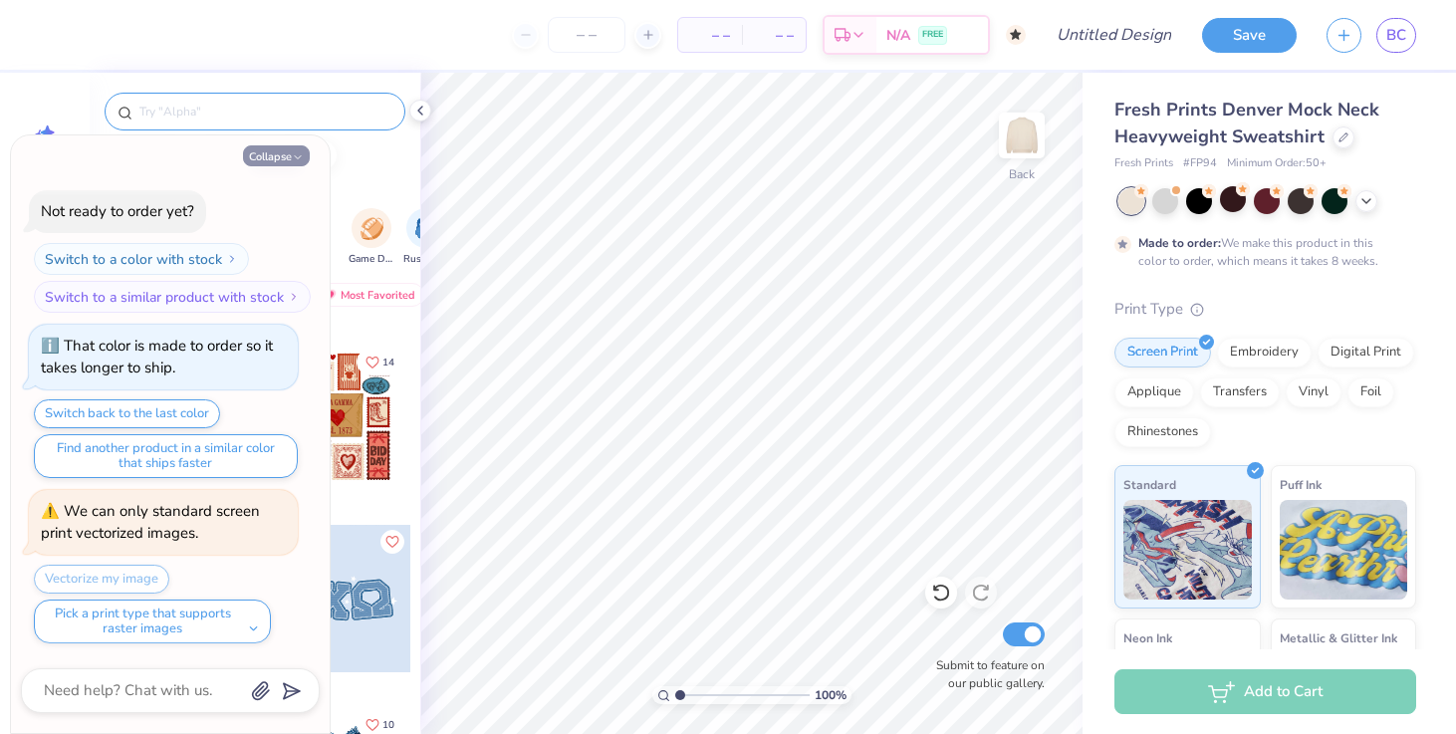
click at [299, 156] on icon "button" at bounding box center [298, 157] width 12 height 12
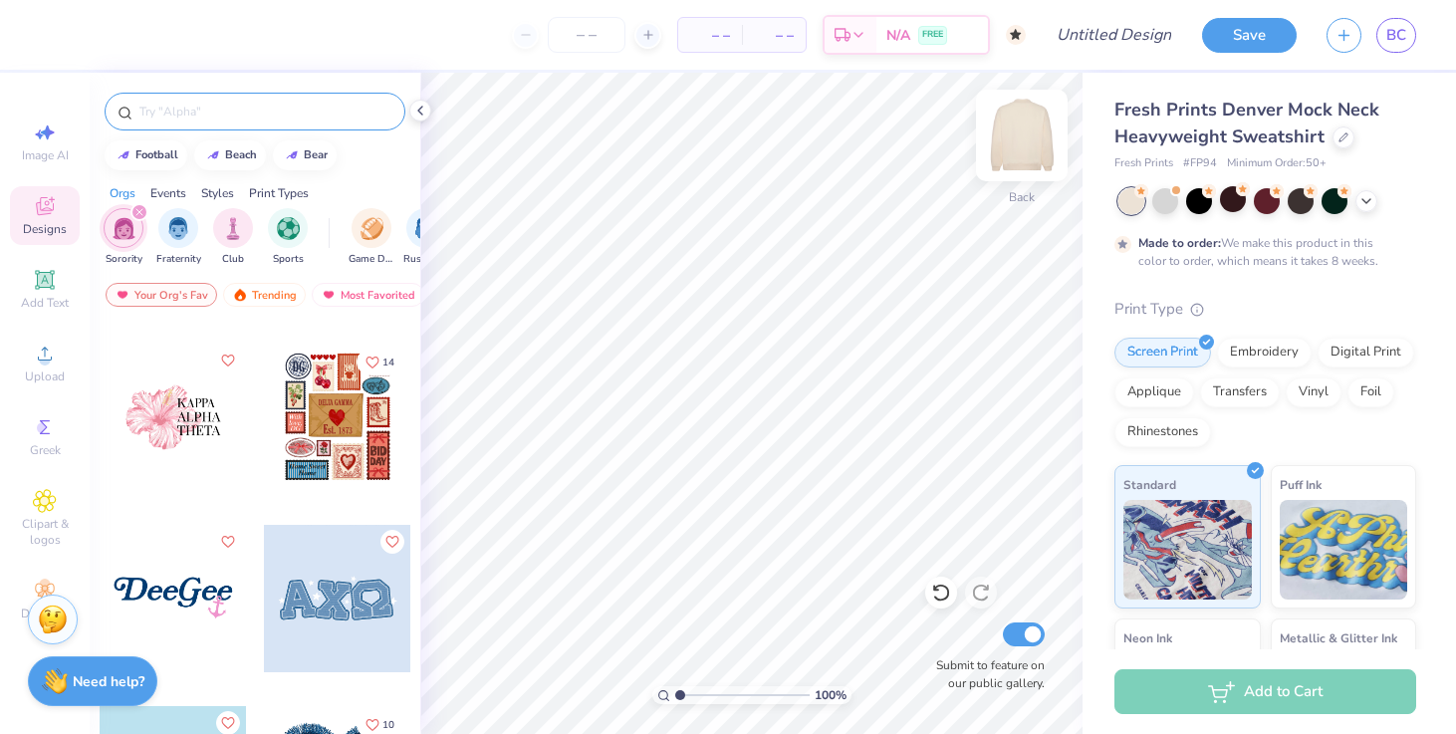
click at [1023, 128] on img at bounding box center [1022, 136] width 80 height 80
click at [324, 449] on div at bounding box center [337, 417] width 147 height 147
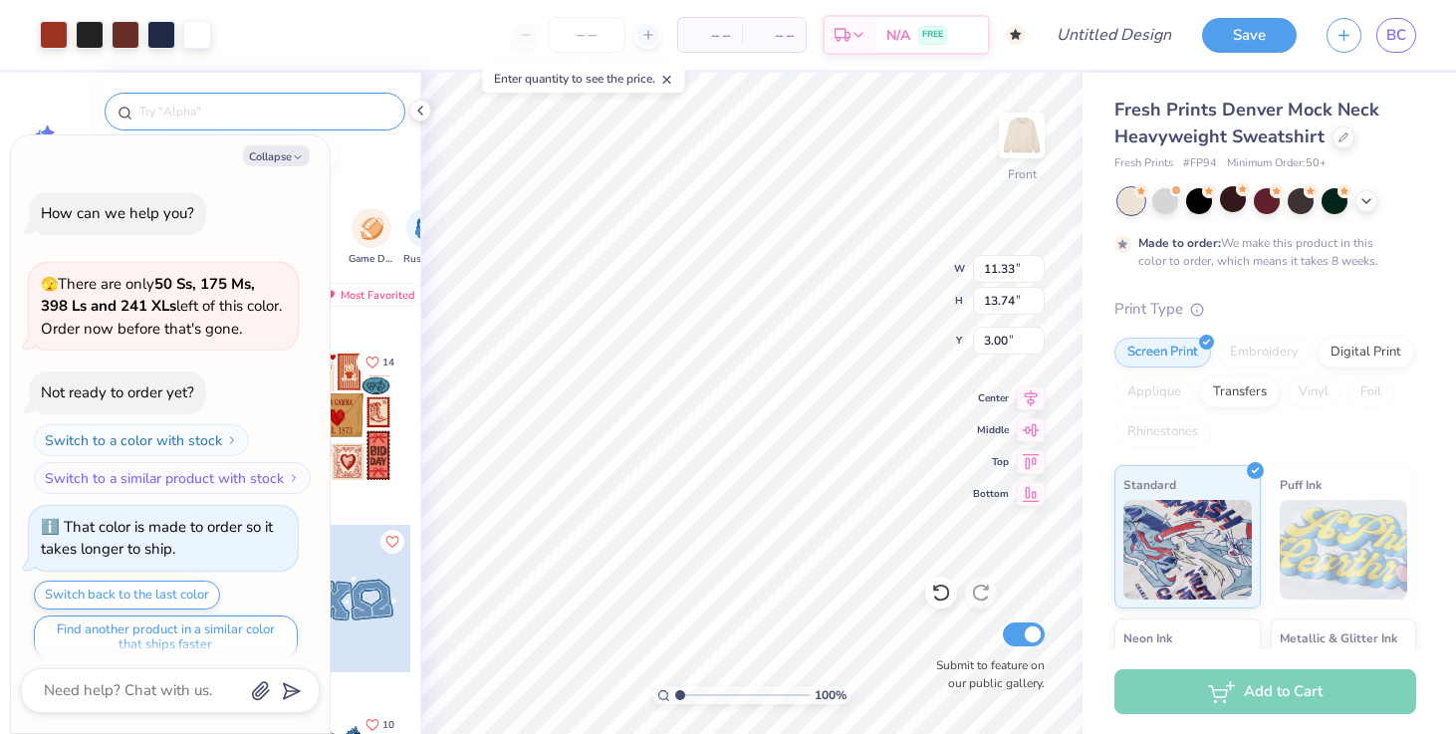
scroll to position [347, 0]
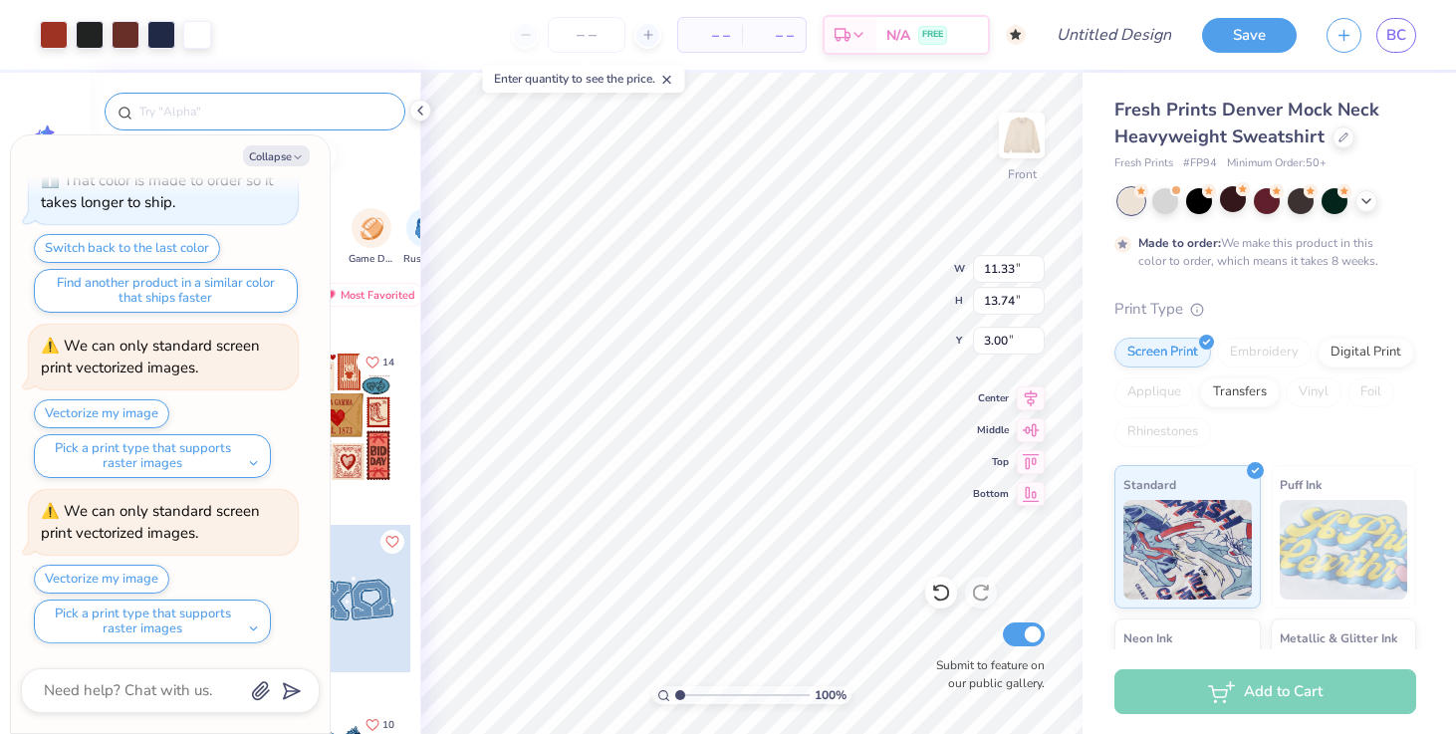
type textarea "x"
type input "4.44"
